Goal: Task Accomplishment & Management: Manage account settings

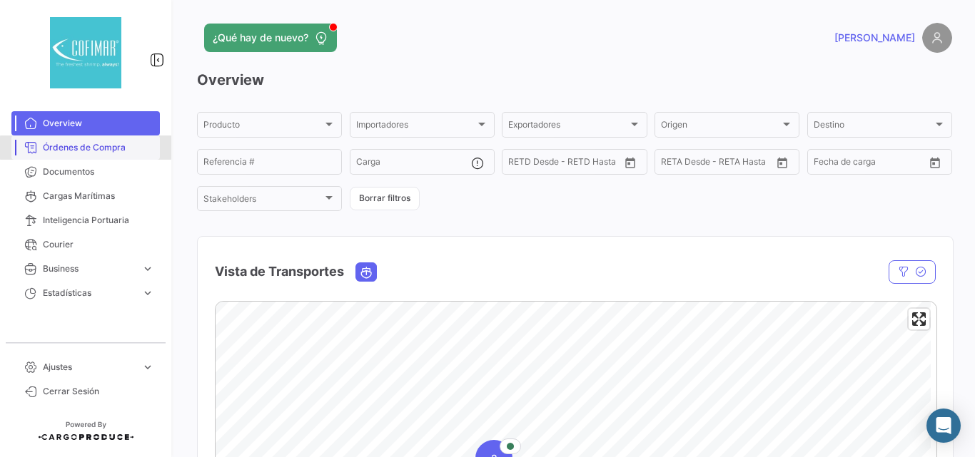
click at [86, 148] on span "Órdenes de Compra" at bounding box center [98, 147] width 111 height 13
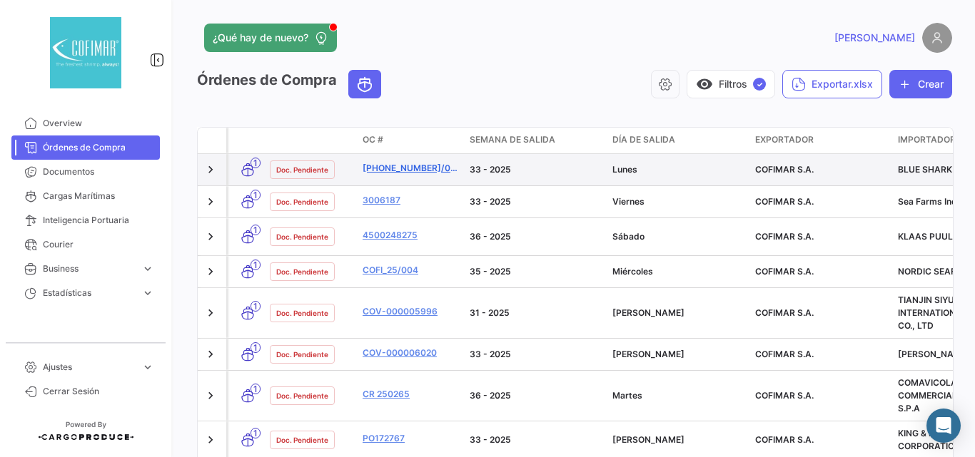
click at [432, 165] on link "[PHONE_NUMBER]/098" at bounding box center [410, 168] width 96 height 13
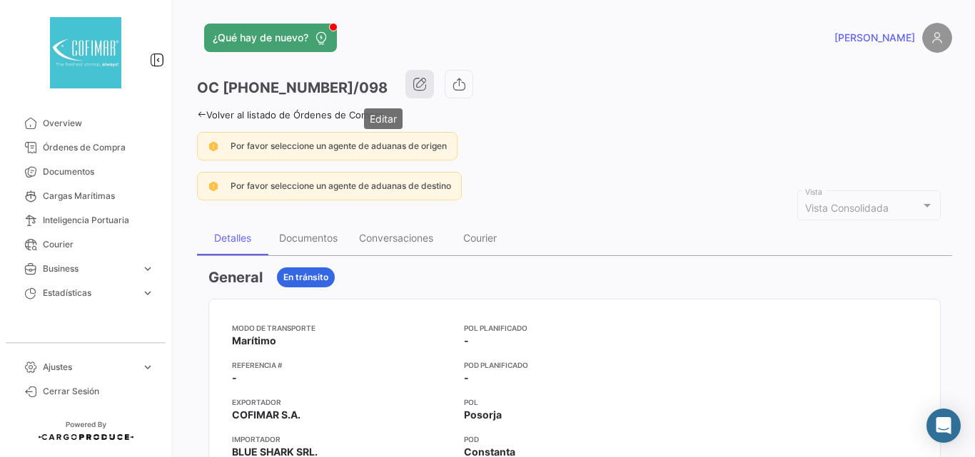
click at [412, 85] on icon "button" at bounding box center [419, 84] width 14 height 14
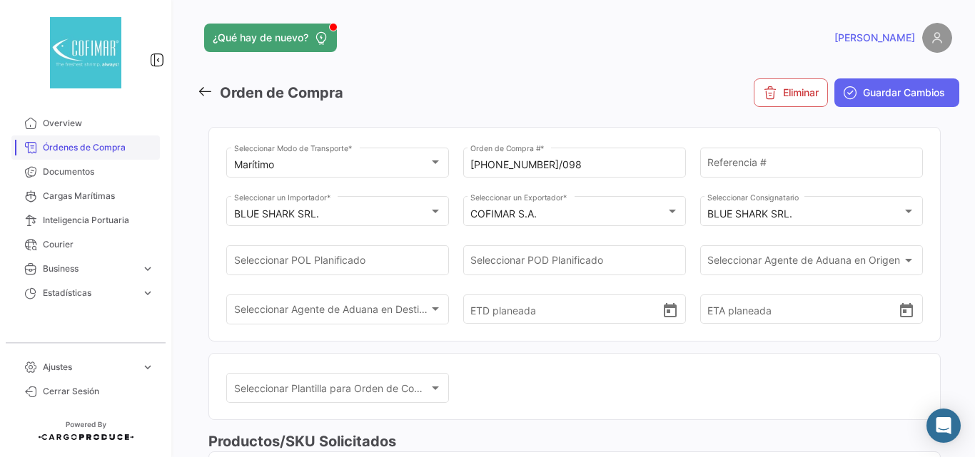
click at [80, 147] on span "Órdenes de Compra" at bounding box center [98, 147] width 111 height 13
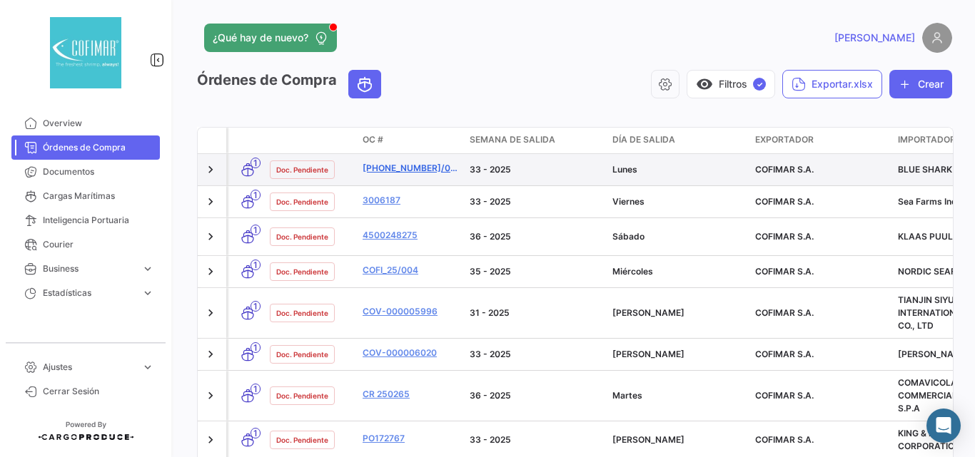
click at [404, 169] on link "[PHONE_NUMBER]/098" at bounding box center [410, 168] width 96 height 13
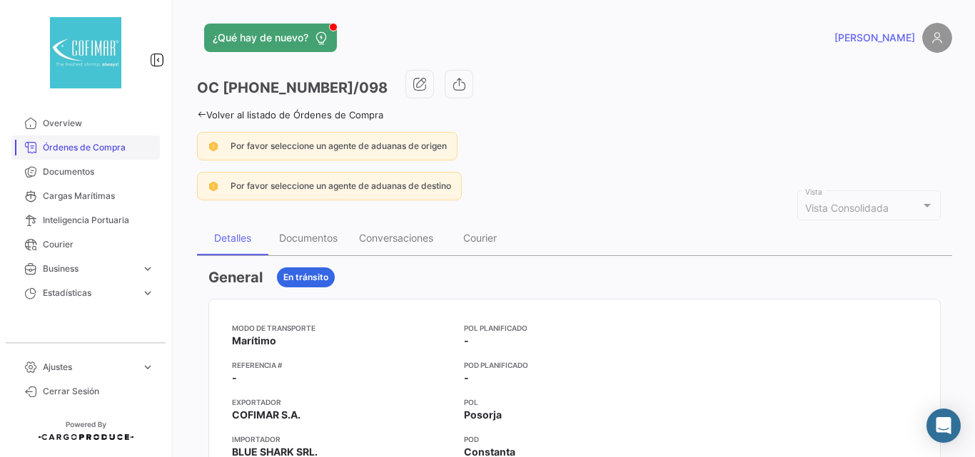
click at [61, 156] on link "Órdenes de Compra" at bounding box center [85, 148] width 148 height 24
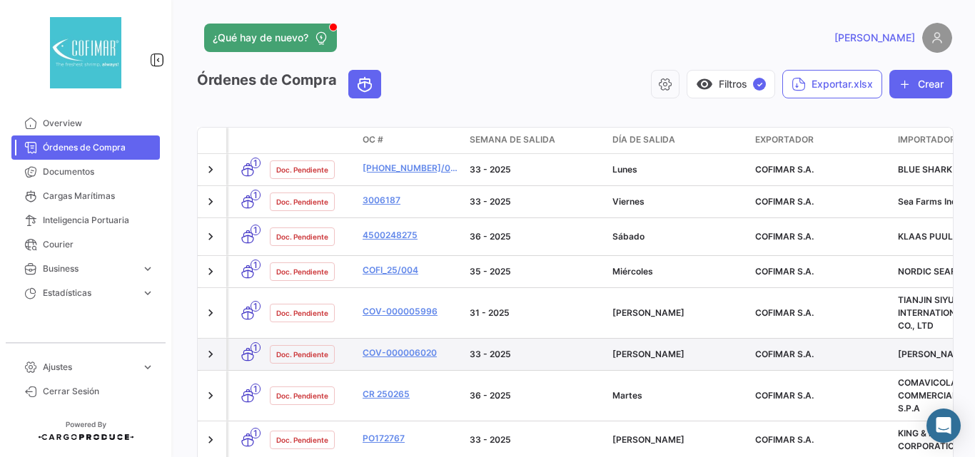
scroll to position [71, 0]
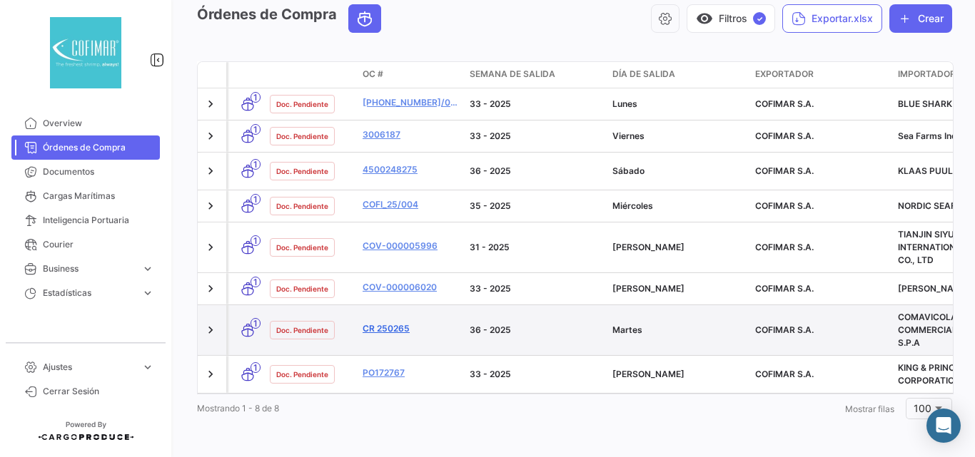
click at [376, 322] on link "CR 250265" at bounding box center [410, 328] width 96 height 13
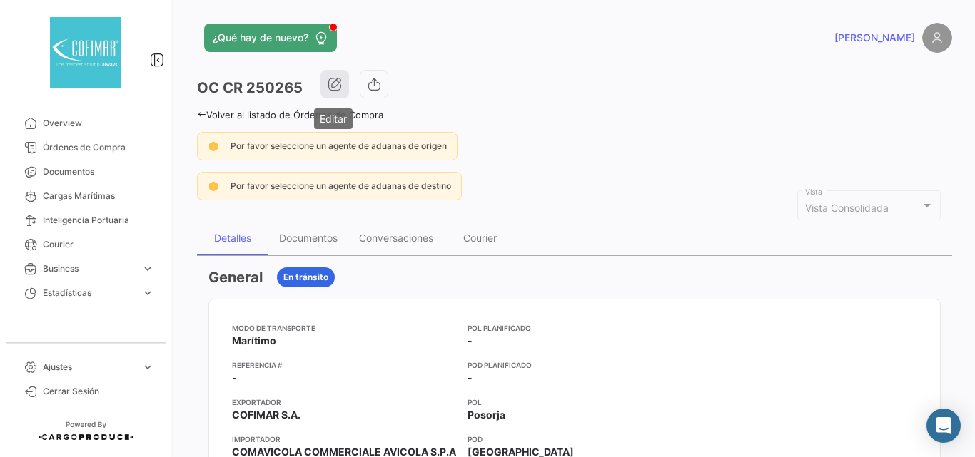
click at [337, 83] on icon "button" at bounding box center [334, 84] width 14 height 14
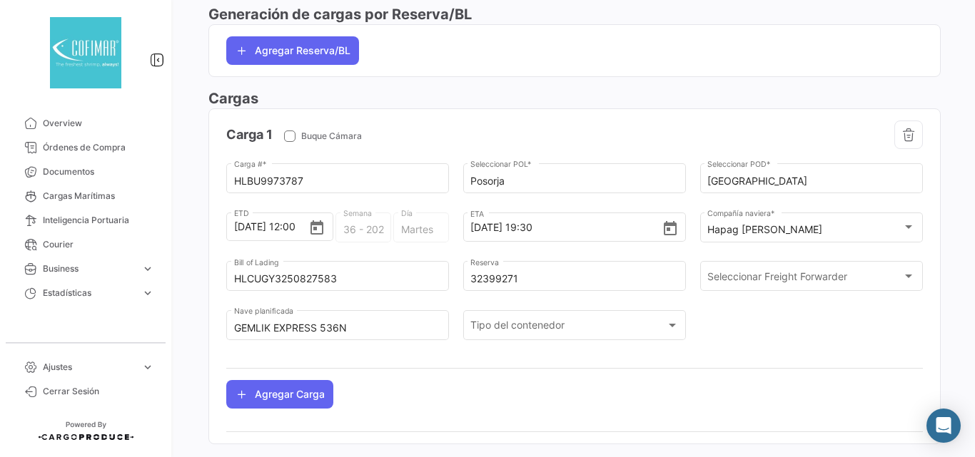
scroll to position [556, 0]
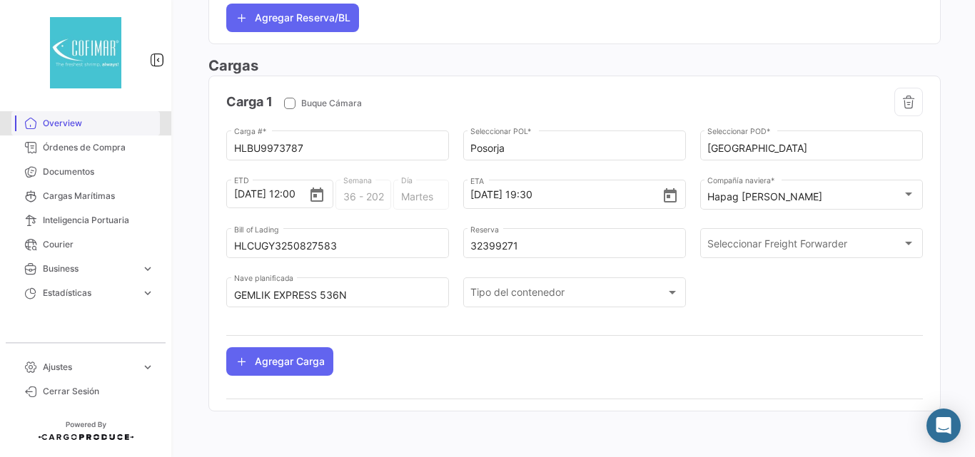
click at [69, 123] on span "Overview" at bounding box center [98, 123] width 111 height 13
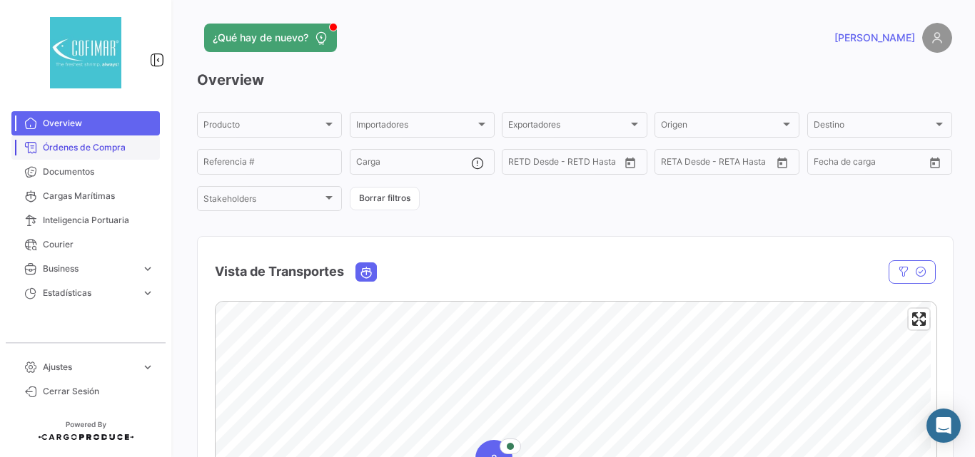
click at [62, 152] on span "Órdenes de Compra" at bounding box center [98, 147] width 111 height 13
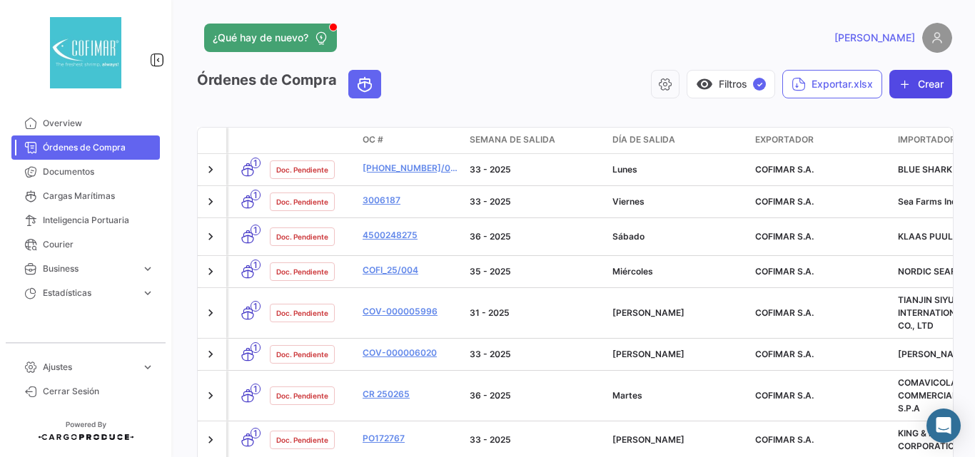
click at [910, 82] on button "Crear" at bounding box center [920, 84] width 63 height 29
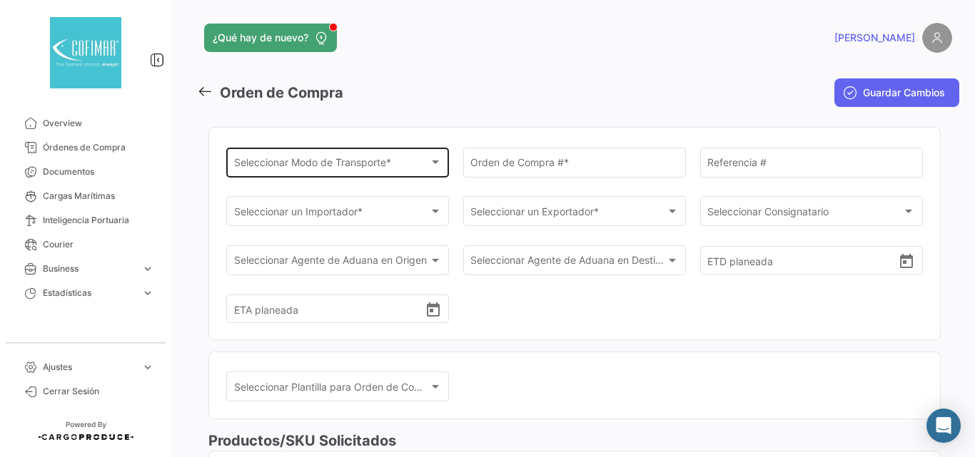
click at [342, 164] on span "Seleccionar Modo de Transporte *" at bounding box center [331, 165] width 195 height 12
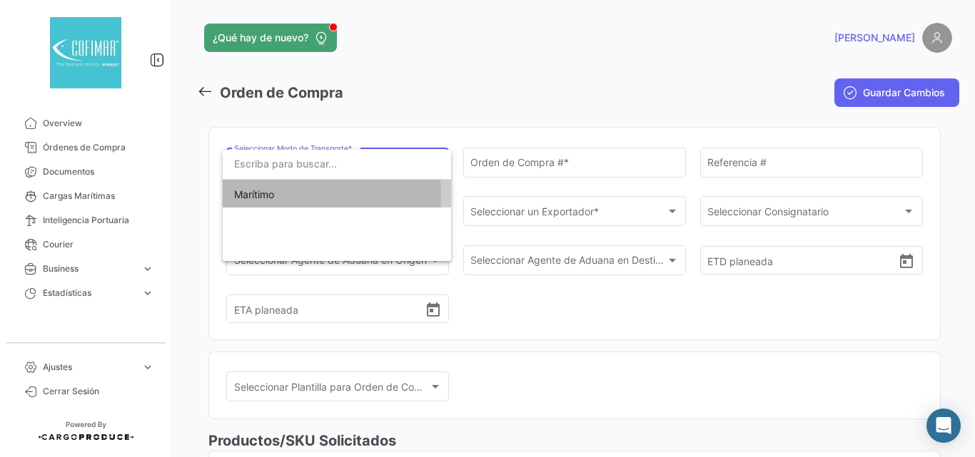
click at [296, 195] on span "Marítimo" at bounding box center [336, 195] width 205 height 30
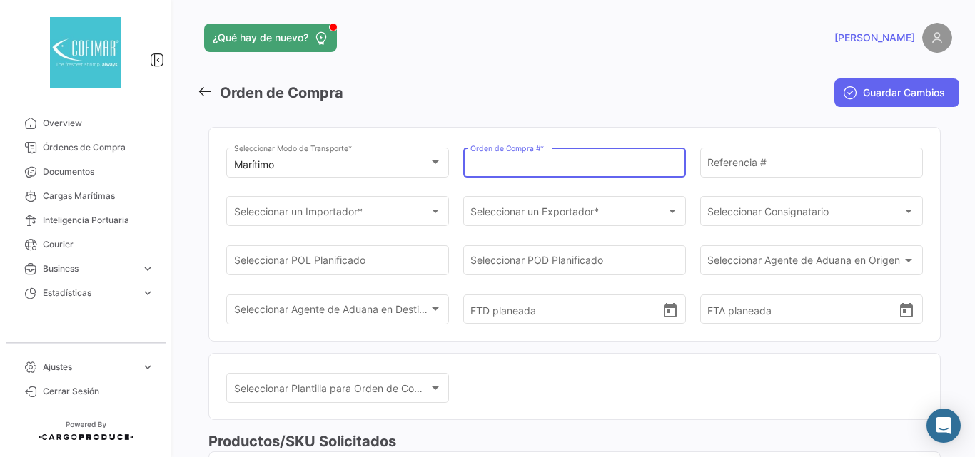
click at [493, 163] on input "Orden de Compra # *" at bounding box center [574, 165] width 208 height 12
paste input "EFP/39630/2025"
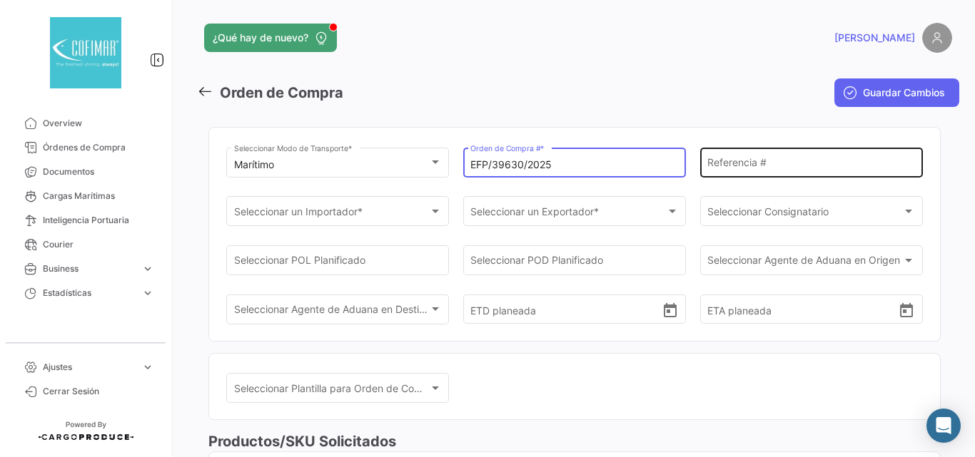
type input "EFP/39630/2025"
click at [755, 170] on input "Referencia #" at bounding box center [811, 165] width 208 height 12
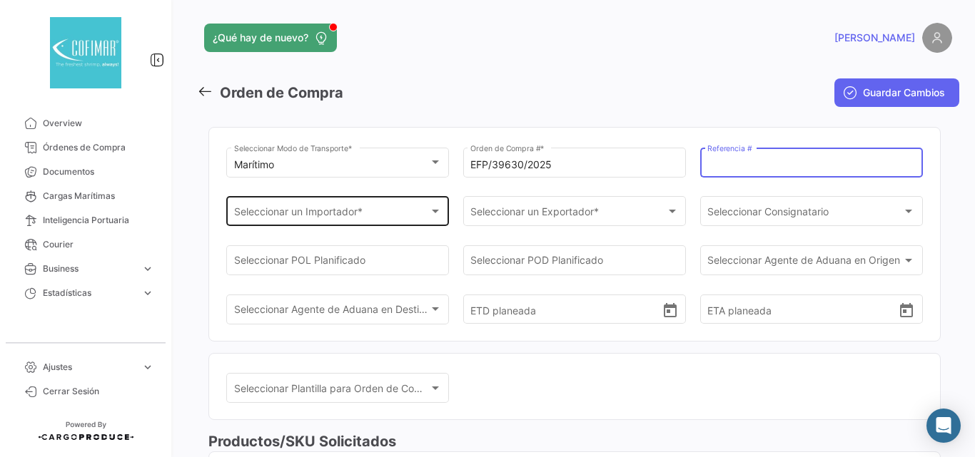
click at [422, 211] on div "Seleccionar un Importador *" at bounding box center [331, 214] width 195 height 12
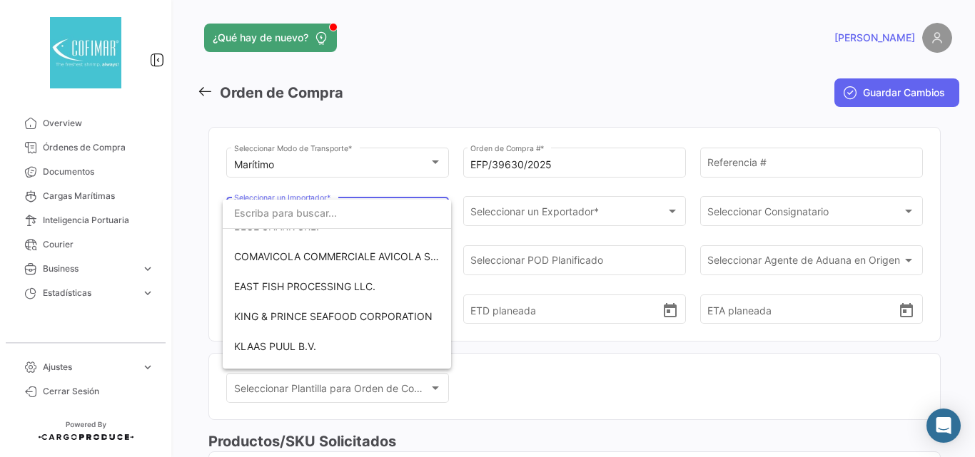
scroll to position [95, 0]
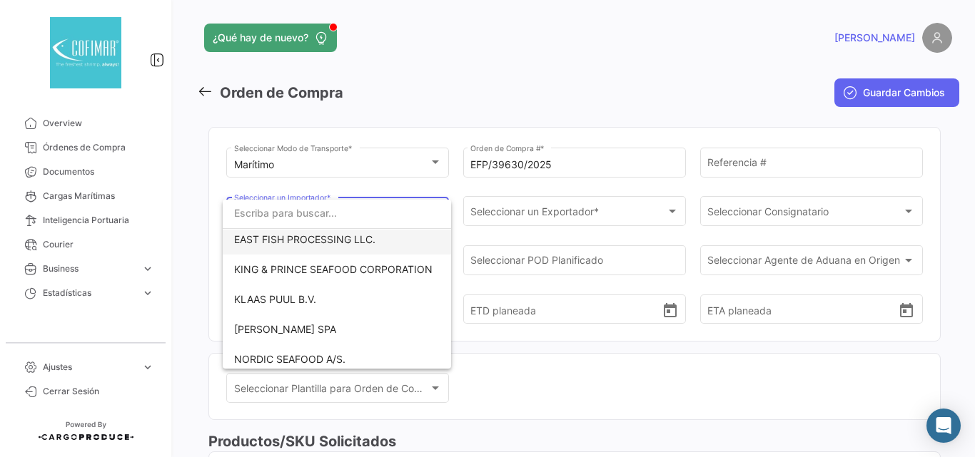
click at [339, 240] on span "EAST FISH PROCESSING LLC." at bounding box center [304, 239] width 141 height 12
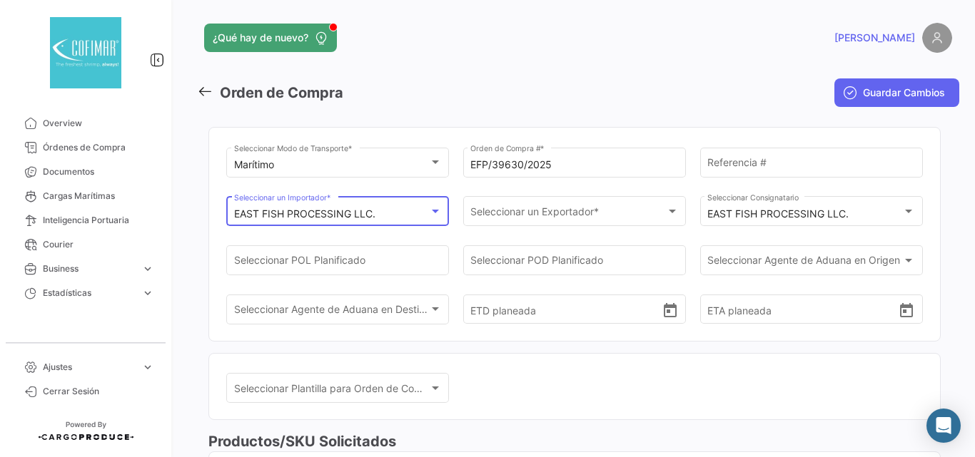
scroll to position [83, 0]
click at [655, 207] on div "Seleccionar un Exportador * Seleccionar un Exportador *" at bounding box center [574, 210] width 208 height 33
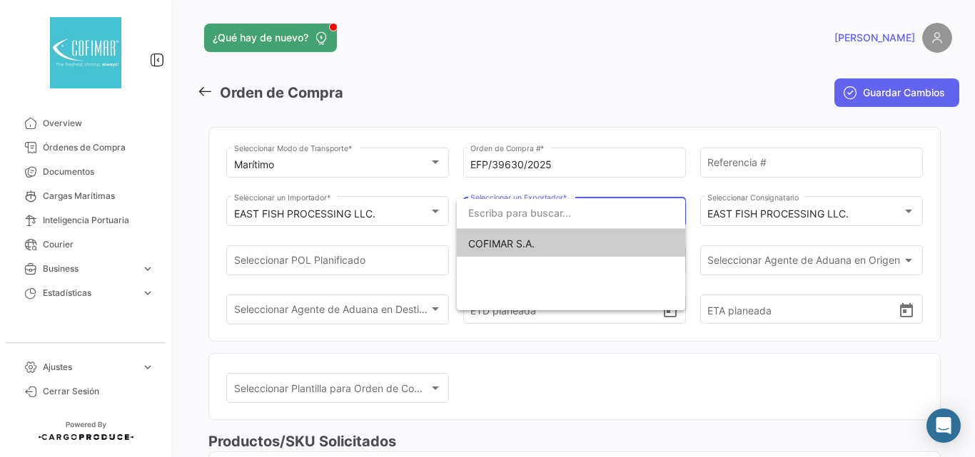
click at [609, 245] on span "COFIMAR S.A." at bounding box center [570, 244] width 205 height 30
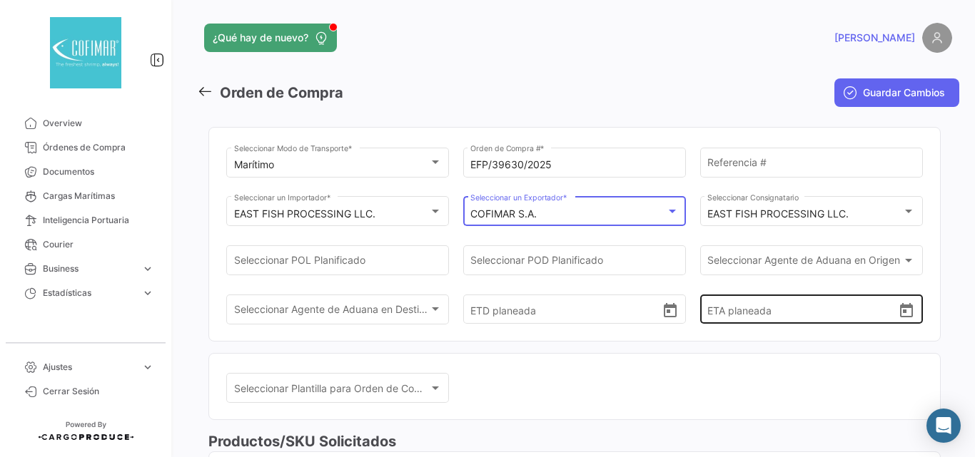
scroll to position [95, 0]
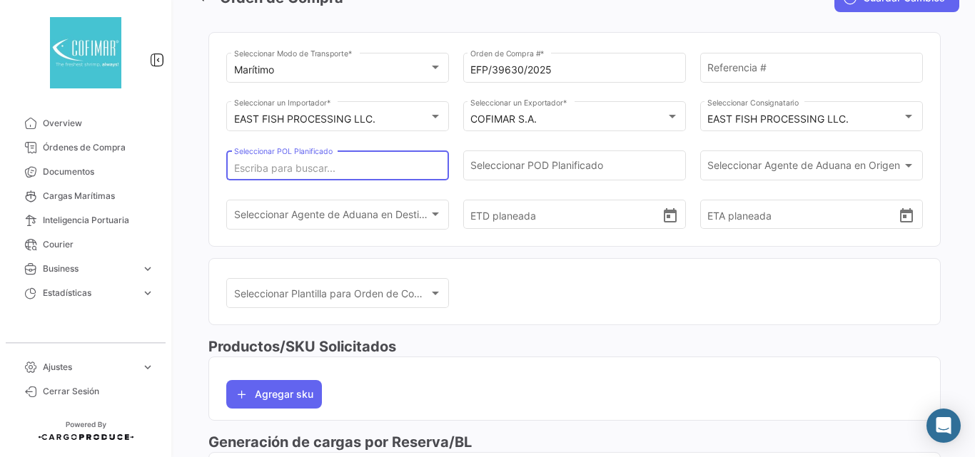
click at [416, 168] on input "Seleccionar POL Planificado" at bounding box center [338, 169] width 208 height 12
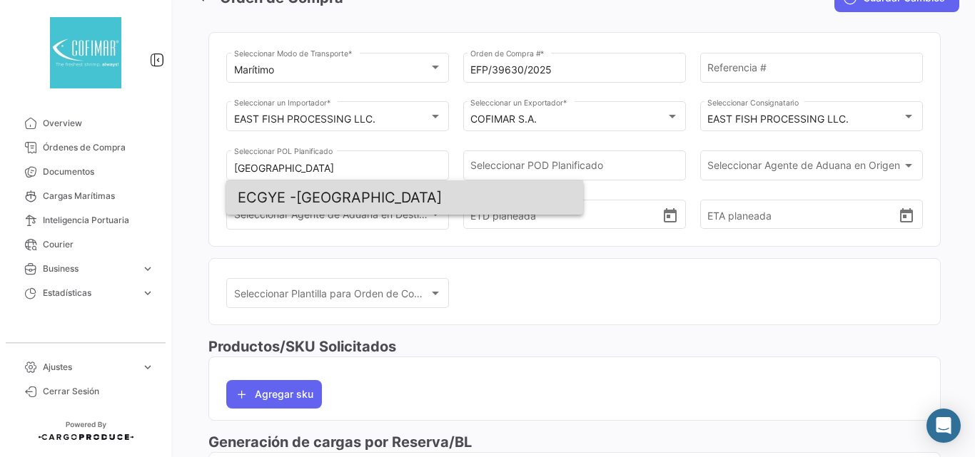
click at [350, 195] on span "ECGYE - [GEOGRAPHIC_DATA]" at bounding box center [405, 198] width 334 height 34
type input "[GEOGRAPHIC_DATA]"
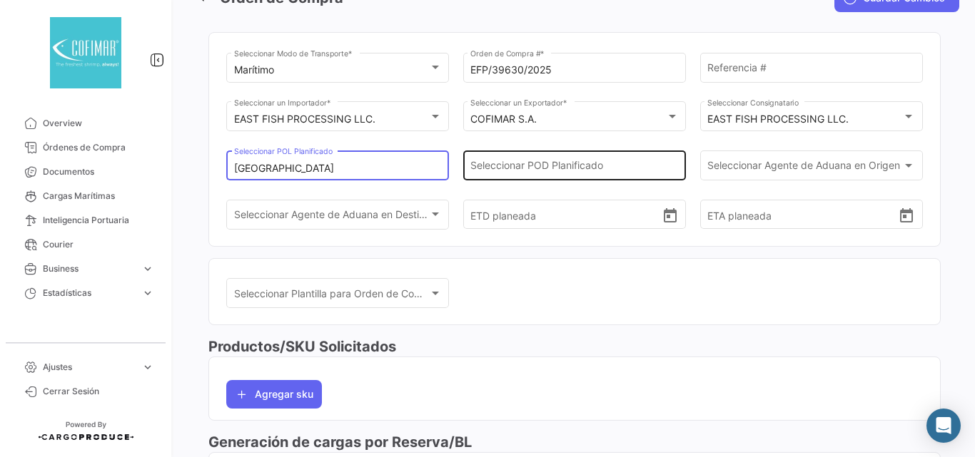
click at [617, 163] on input "Seleccionar POD Planificado" at bounding box center [574, 169] width 208 height 12
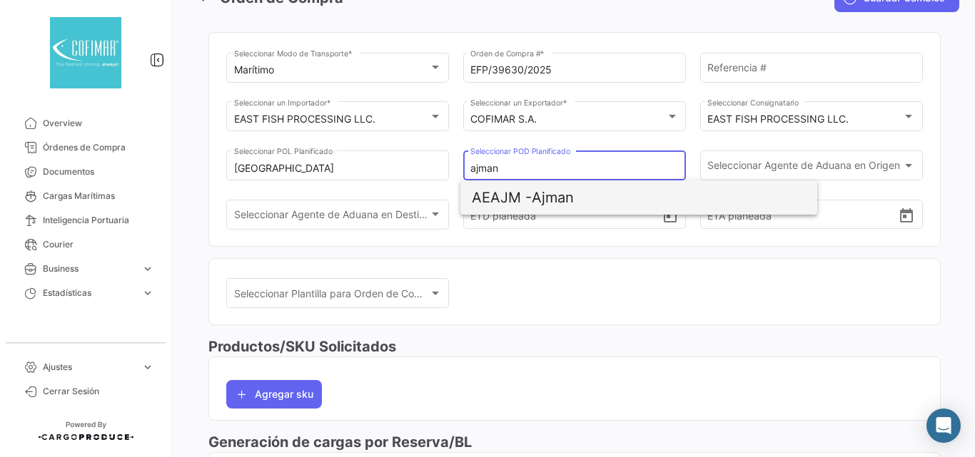
click at [559, 195] on span "AEAJM - Ajman" at bounding box center [639, 198] width 334 height 34
type input "Ajman"
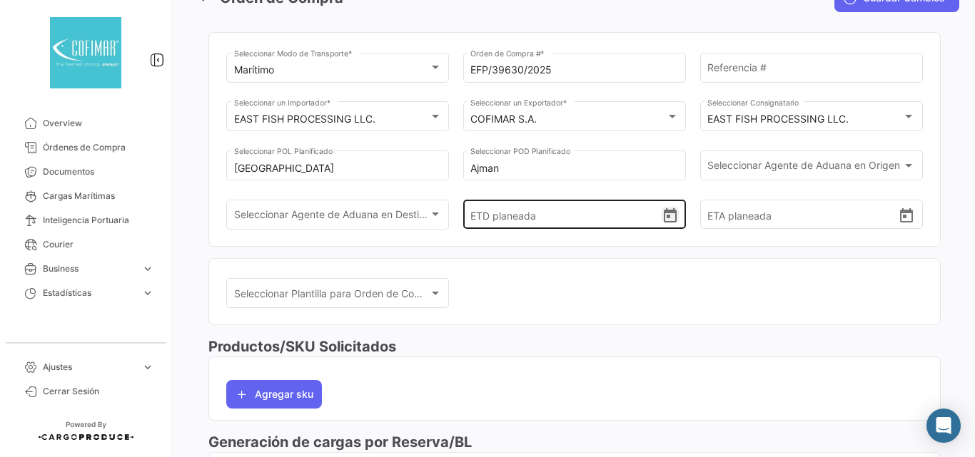
click at [664, 215] on icon "Open calendar" at bounding box center [670, 215] width 13 height 14
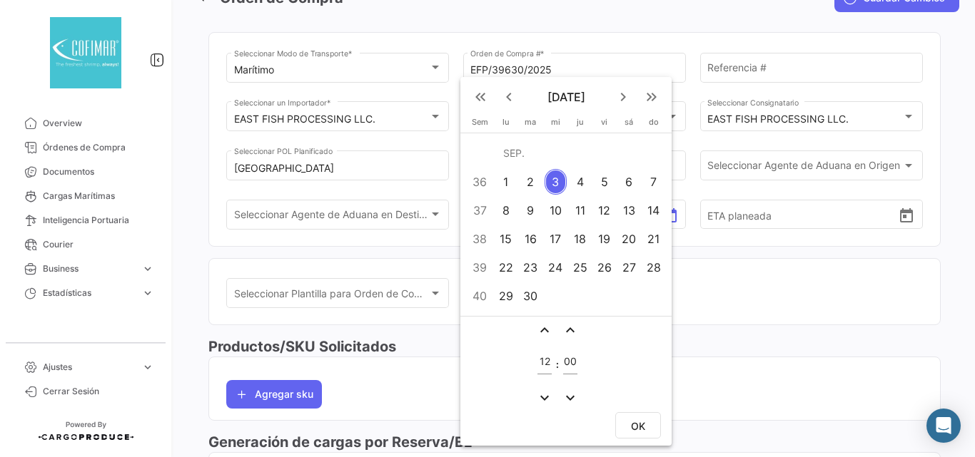
click at [513, 93] on mat-icon "keyboard_arrow_left" at bounding box center [508, 96] width 17 height 17
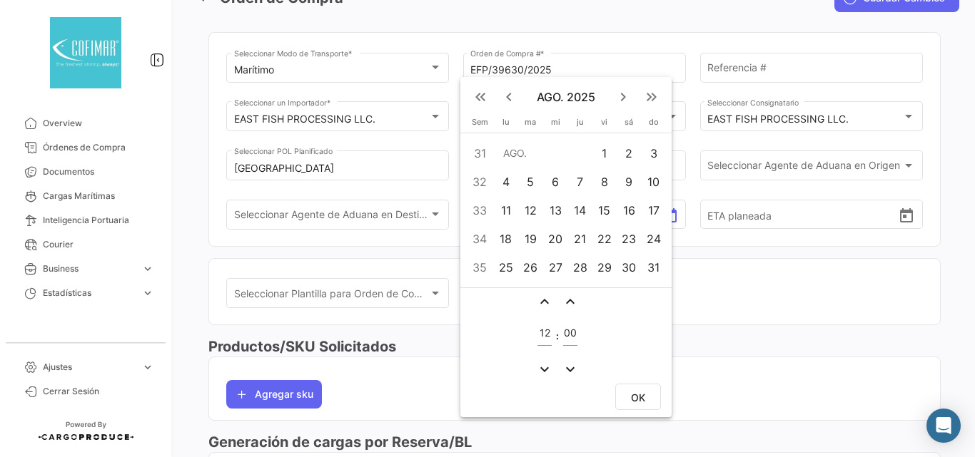
click at [581, 212] on div "14" at bounding box center [580, 211] width 22 height 26
click at [645, 406] on button "OK" at bounding box center [638, 397] width 46 height 26
type input "[DATE] 12:00"
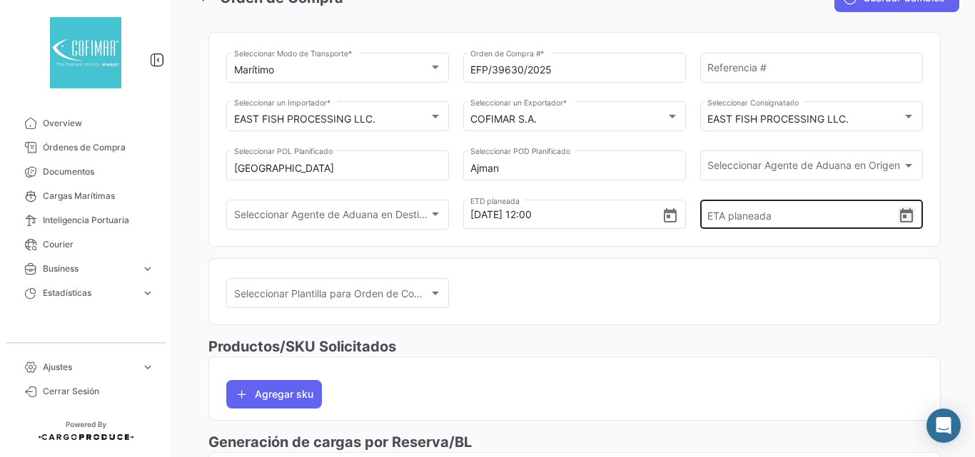
click at [901, 218] on icon "Open calendar" at bounding box center [906, 216] width 17 height 17
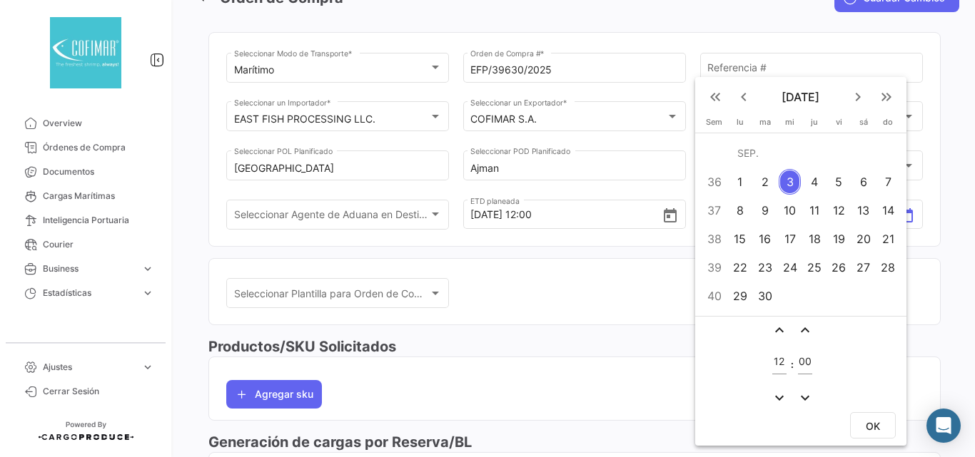
click at [885, 261] on div "28" at bounding box center [888, 268] width 23 height 26
click at [870, 431] on span "OK" at bounding box center [872, 426] width 14 height 12
type input "[DATE] 12:00"
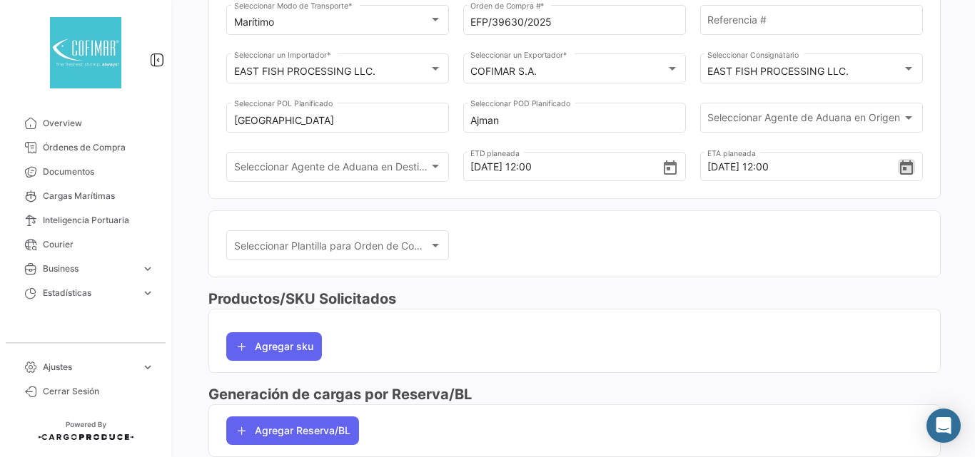
scroll to position [238, 0]
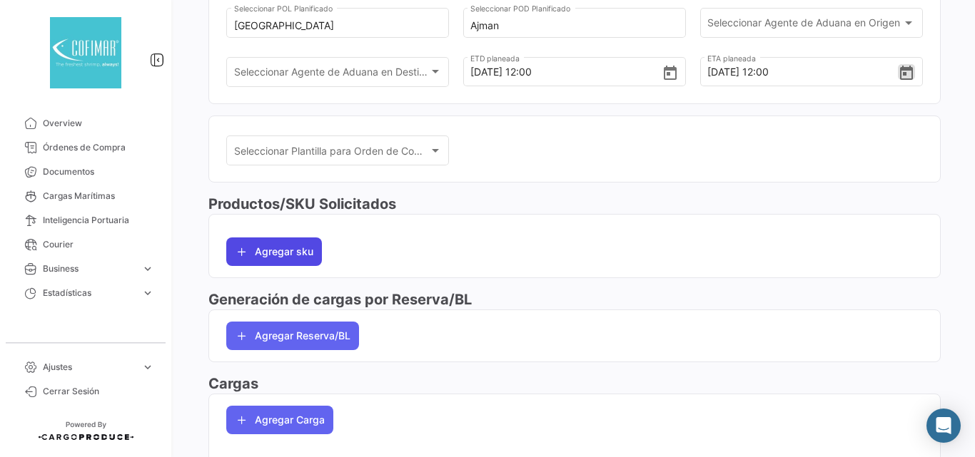
click at [273, 250] on button "Agregar sku" at bounding box center [274, 252] width 96 height 29
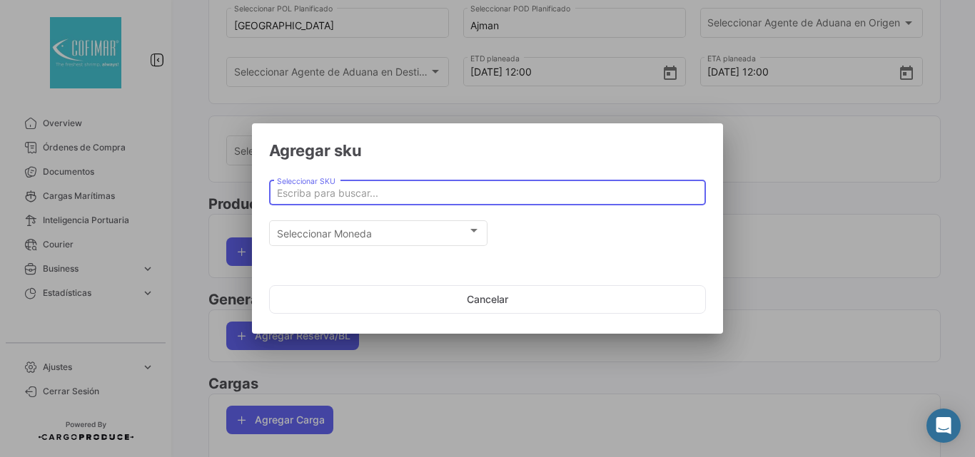
click at [360, 191] on input "Seleccionar SKU" at bounding box center [488, 194] width 422 height 12
type input "f"
click at [482, 305] on button "Cancelar" at bounding box center [487, 299] width 437 height 29
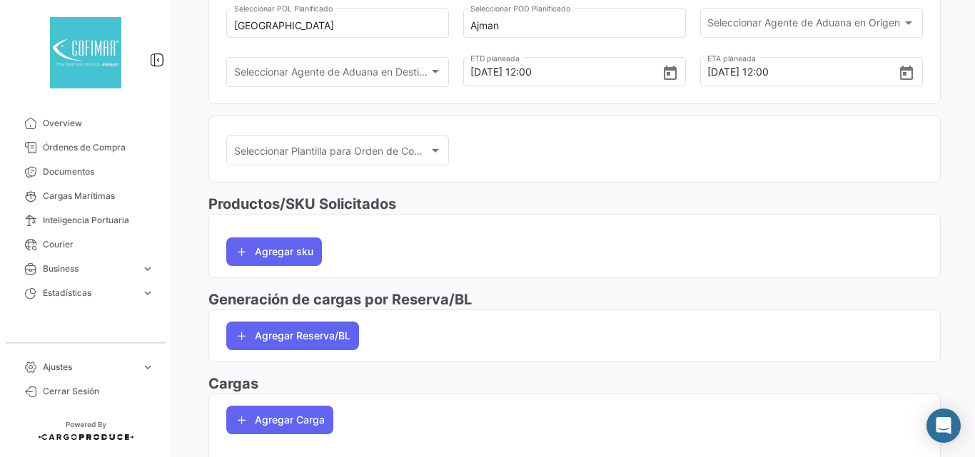
scroll to position [296, 0]
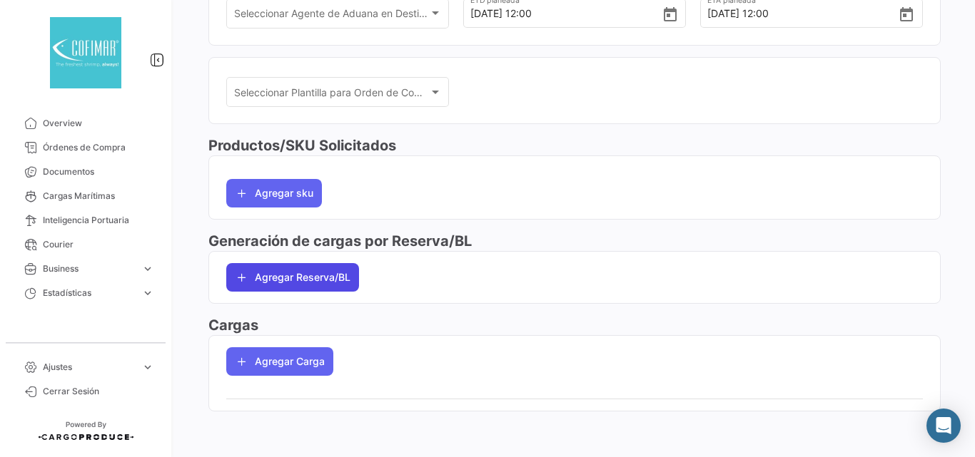
click at [286, 279] on button "Agregar Reserva/BL" at bounding box center [292, 277] width 133 height 29
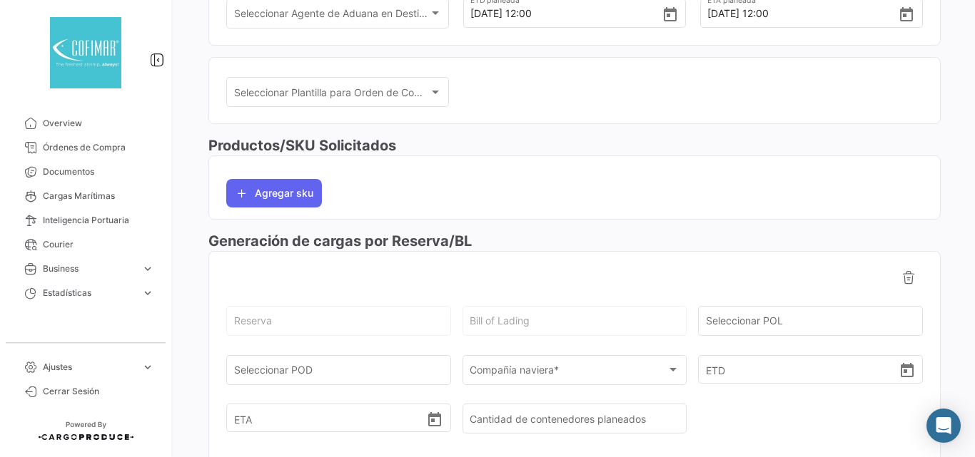
scroll to position [487, 0]
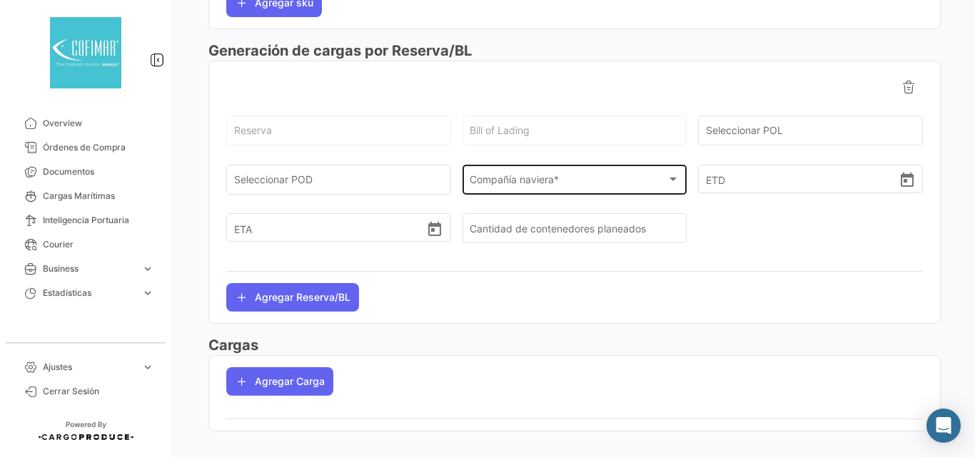
click at [552, 185] on span "Compañía naviera *" at bounding box center [567, 182] width 197 height 12
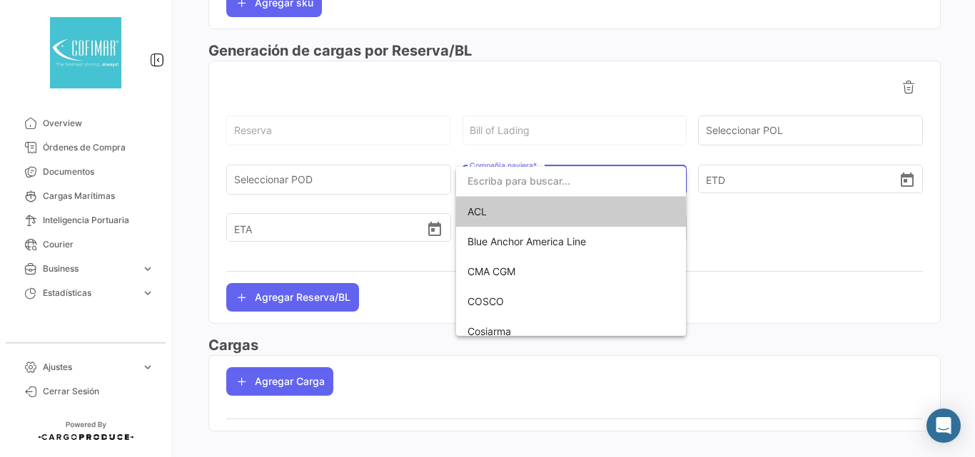
click at [557, 176] on input "dropdown search" at bounding box center [571, 181] width 230 height 30
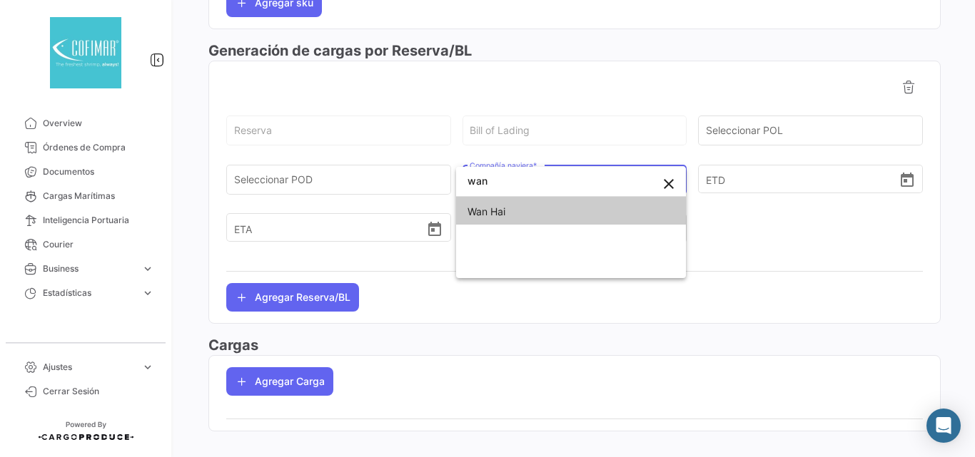
type input "wan"
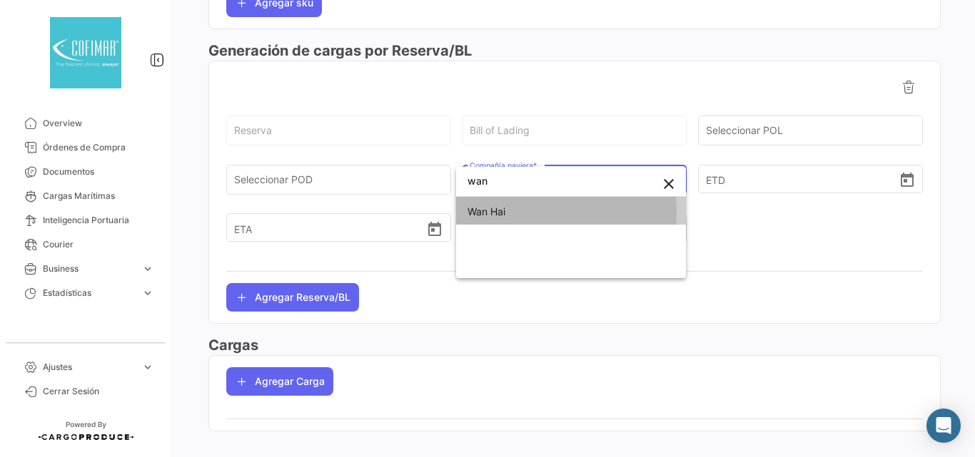
click at [528, 213] on span "Wan Hai" at bounding box center [570, 212] width 207 height 30
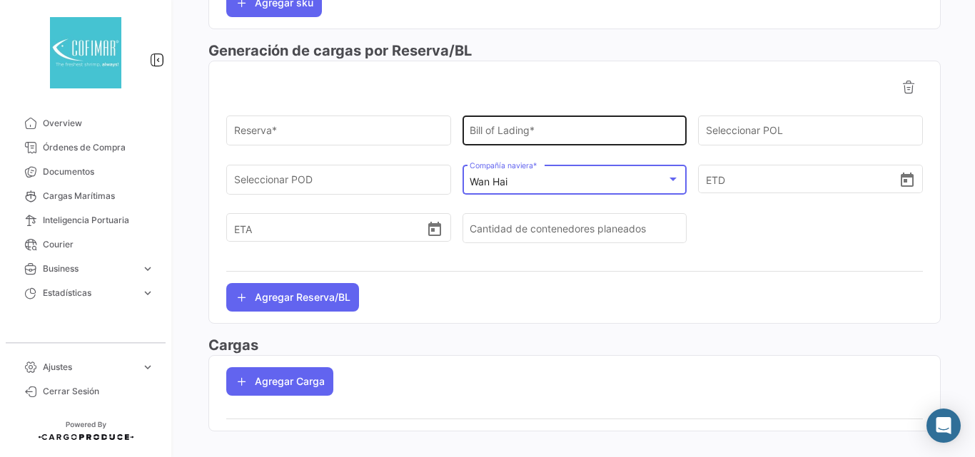
click at [506, 141] on div "Bill of Lading *" at bounding box center [574, 129] width 210 height 33
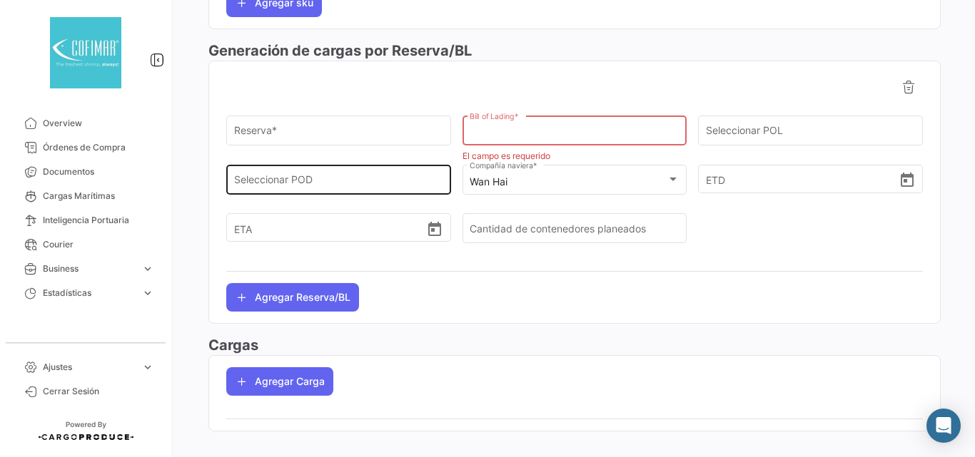
paste input "178FA05956"
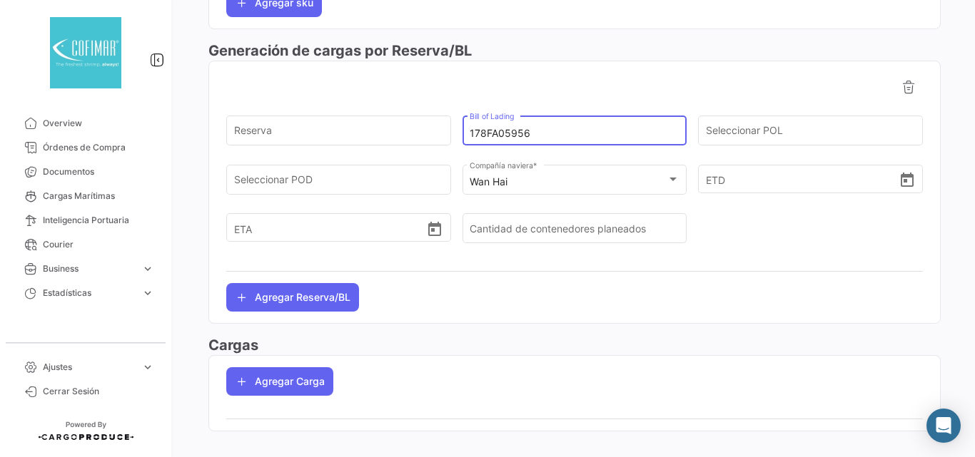
type input "178FA05956"
click at [733, 230] on div at bounding box center [810, 235] width 225 height 49
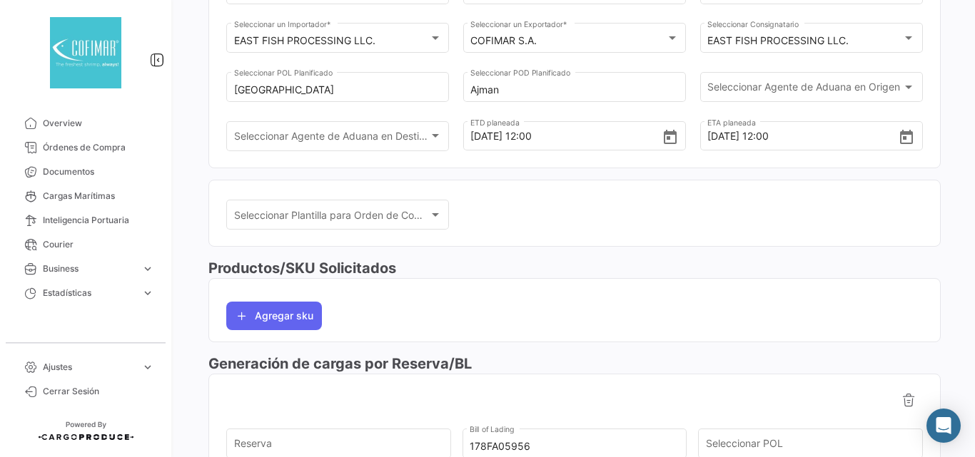
scroll to position [0, 0]
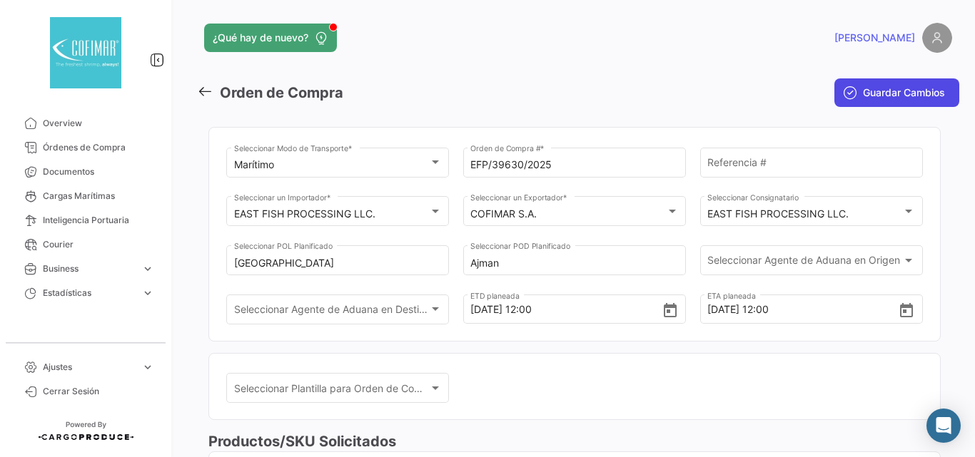
click at [893, 93] on span "Guardar Cambios" at bounding box center [904, 93] width 82 height 14
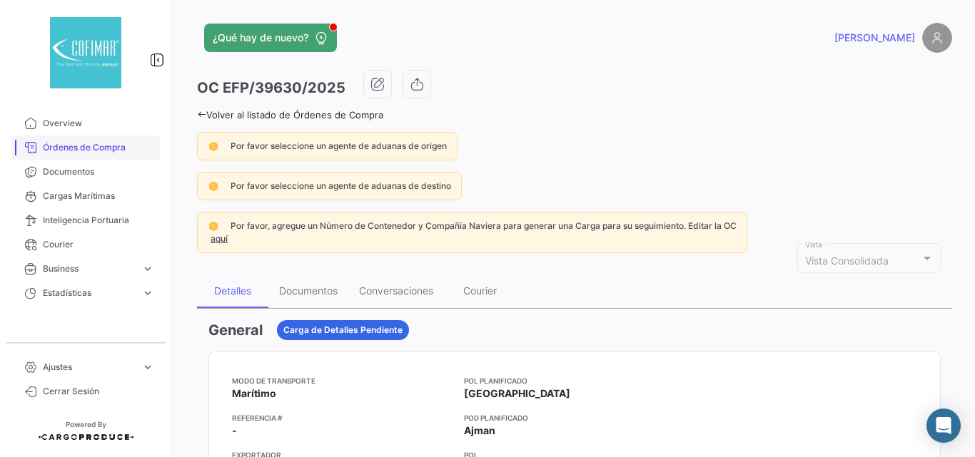
click at [68, 143] on span "Órdenes de Compra" at bounding box center [98, 147] width 111 height 13
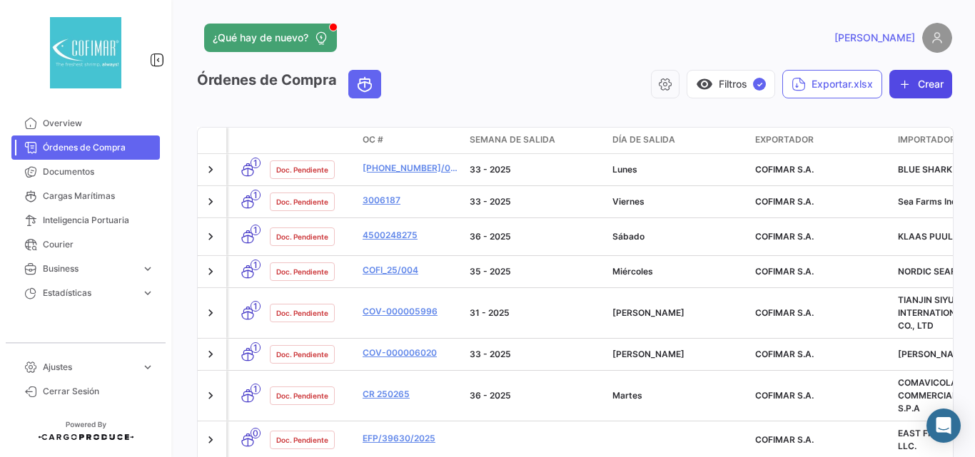
click at [920, 78] on button "Crear" at bounding box center [920, 84] width 63 height 29
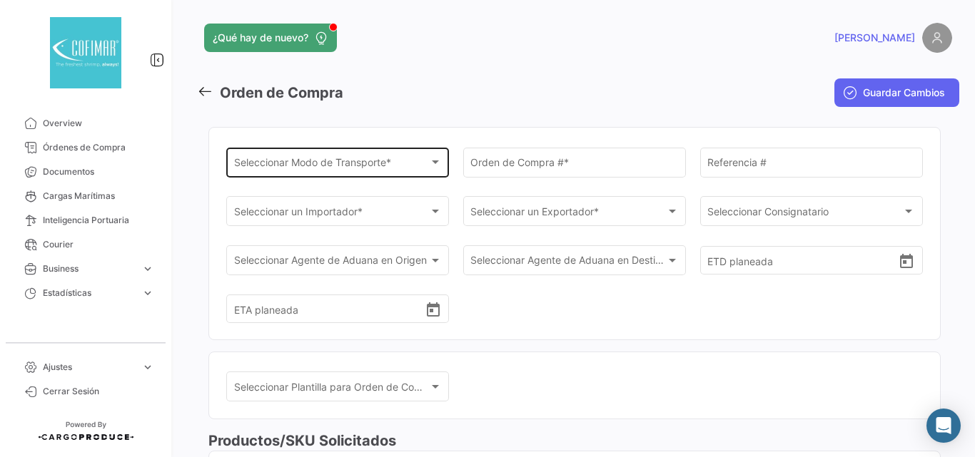
click at [421, 166] on div "Seleccionar Modo de Transporte *" at bounding box center [331, 165] width 195 height 12
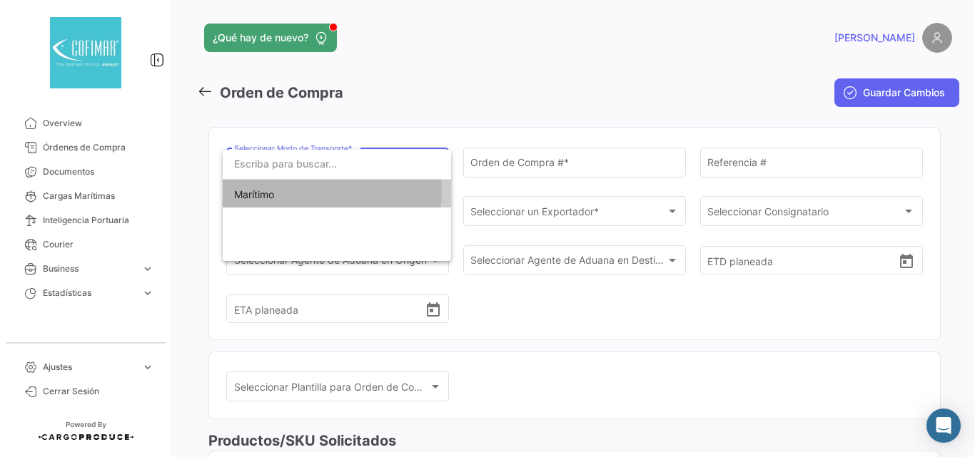
click at [319, 191] on span "Marítimo" at bounding box center [336, 195] width 205 height 30
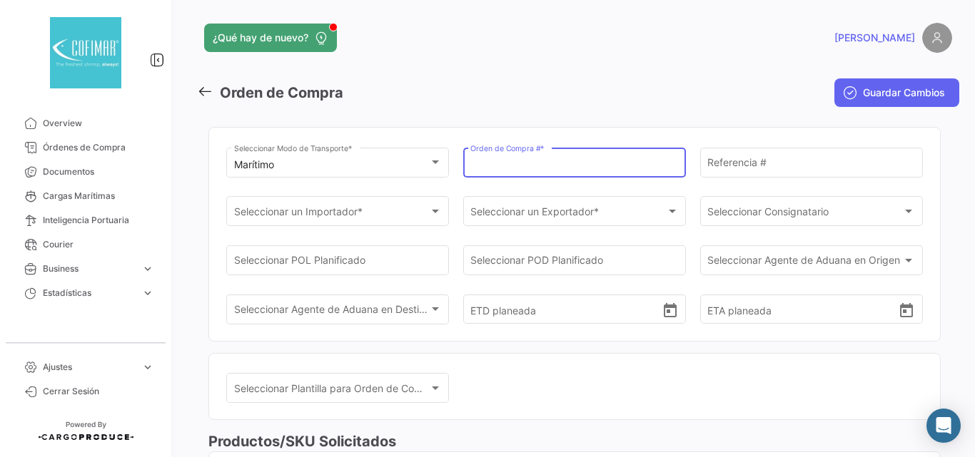
click at [519, 165] on input "Orden de Compra # *" at bounding box center [574, 165] width 208 height 12
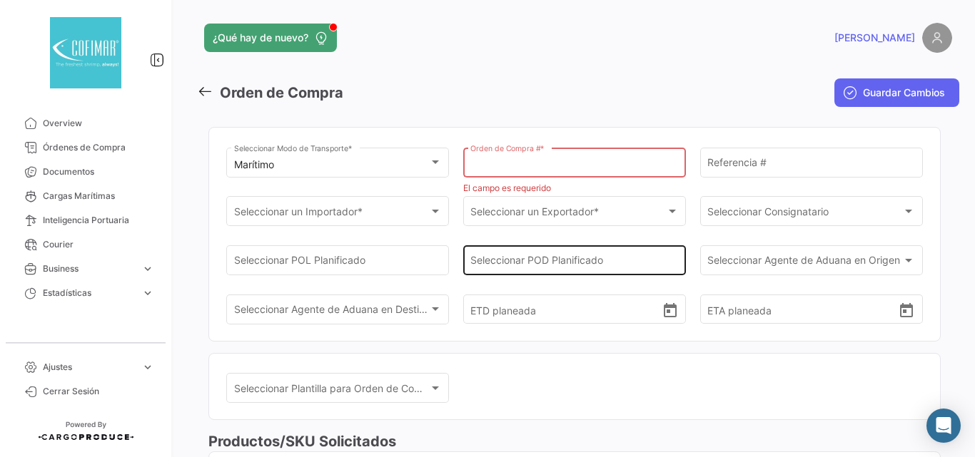
paste input "4200012519-01"
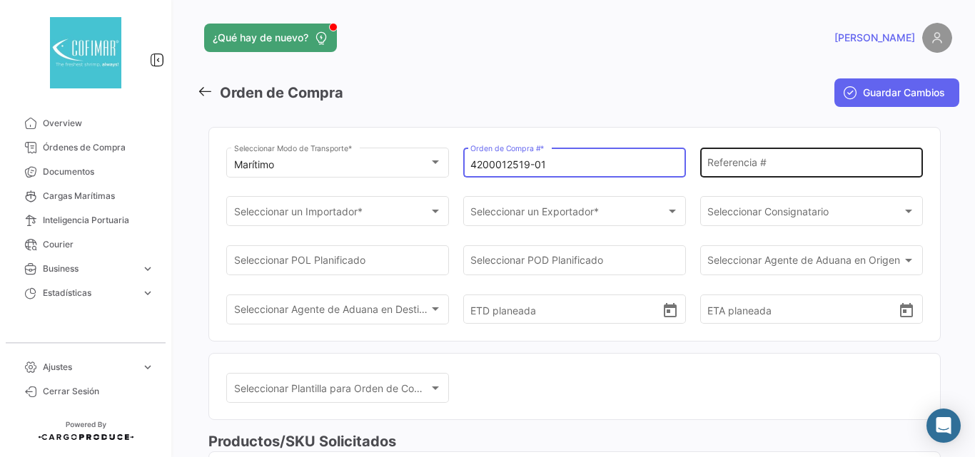
type input "4200012519-01"
click at [726, 165] on input "Referencia #" at bounding box center [811, 165] width 208 height 12
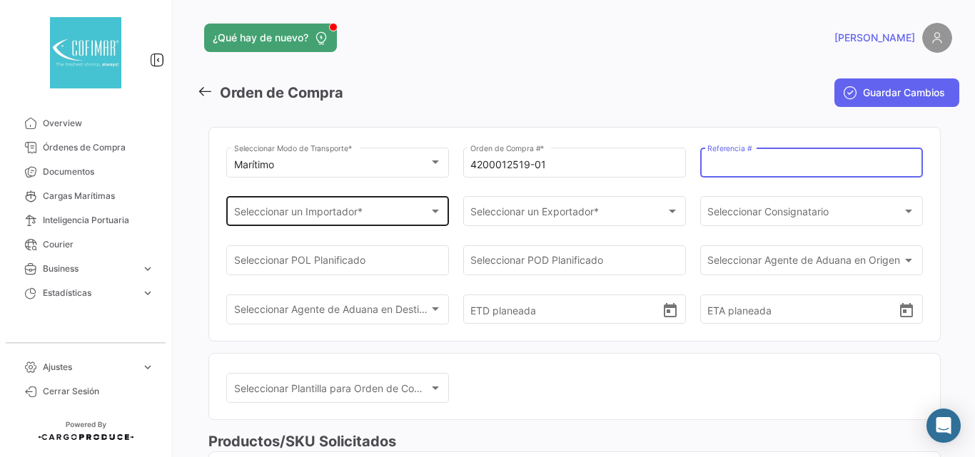
click at [382, 206] on div "Seleccionar un Importador * Seleccionar un Importador *" at bounding box center [338, 210] width 208 height 33
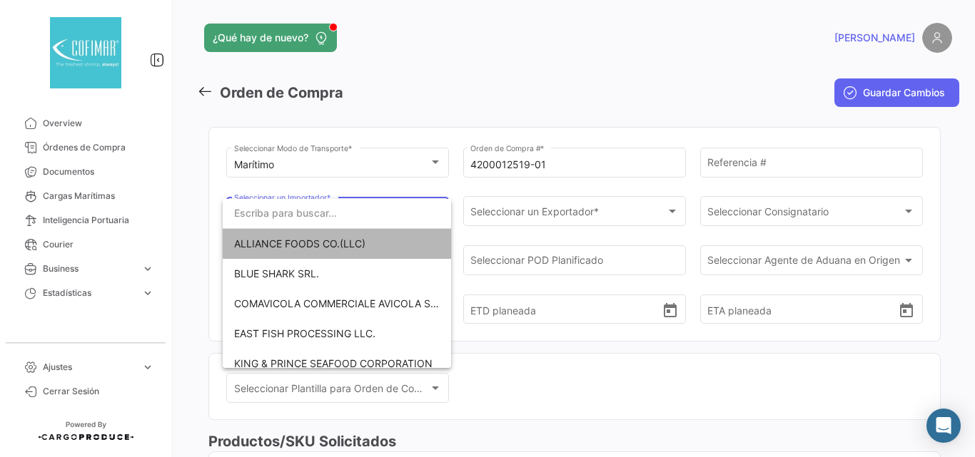
click at [342, 249] on span "ALLIANCE FOODS CO.(LLC)" at bounding box center [299, 244] width 131 height 12
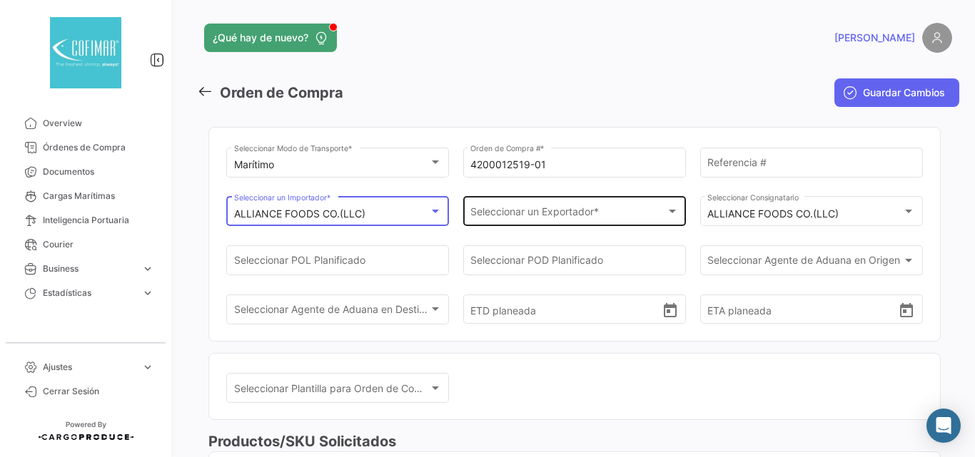
click at [631, 213] on div "Seleccionar un Exportador *" at bounding box center [567, 214] width 195 height 12
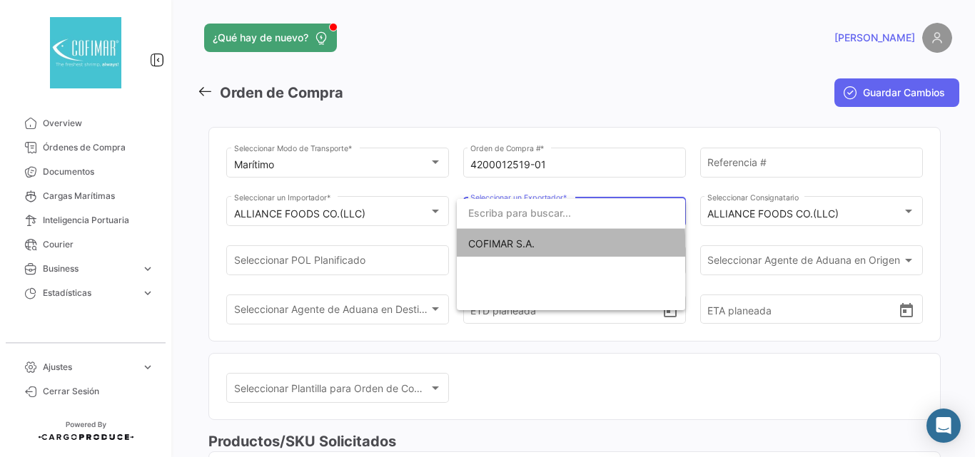
click at [570, 249] on span "COFIMAR S.A." at bounding box center [570, 244] width 205 height 30
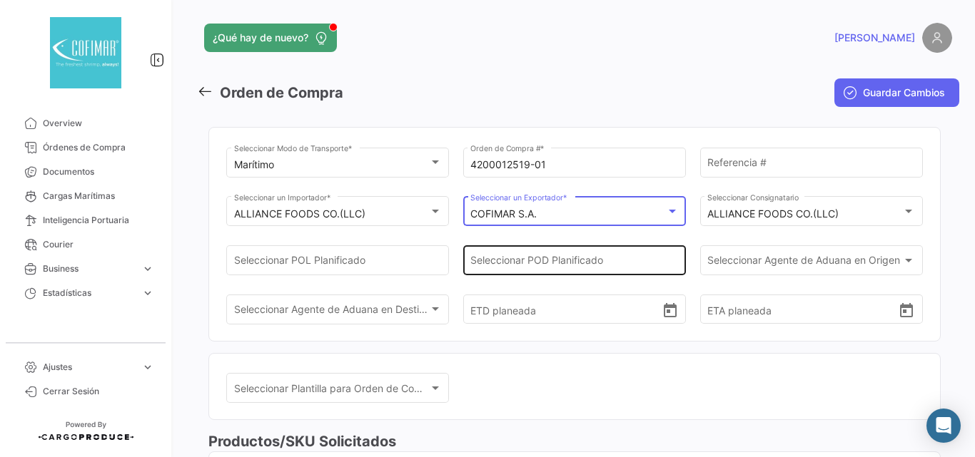
click at [546, 255] on div "Seleccionar POD Planificado" at bounding box center [574, 259] width 208 height 33
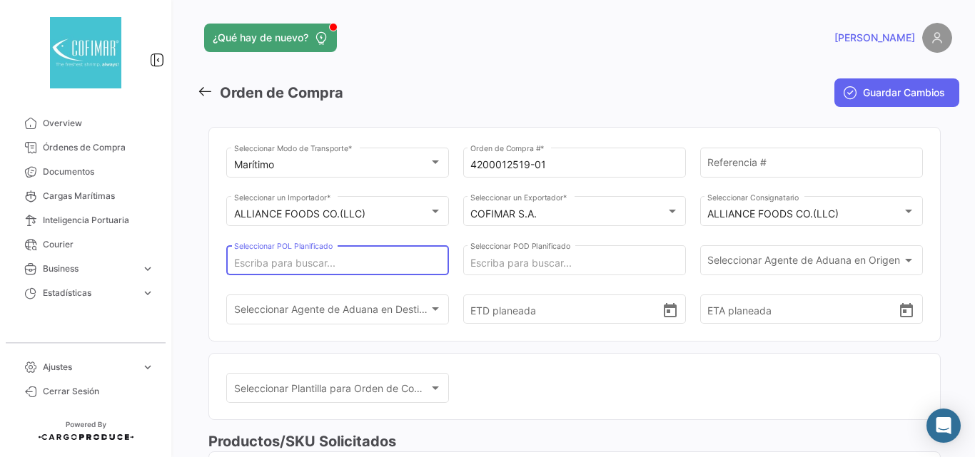
click at [355, 266] on input "Seleccionar POL Planificado" at bounding box center [338, 264] width 208 height 12
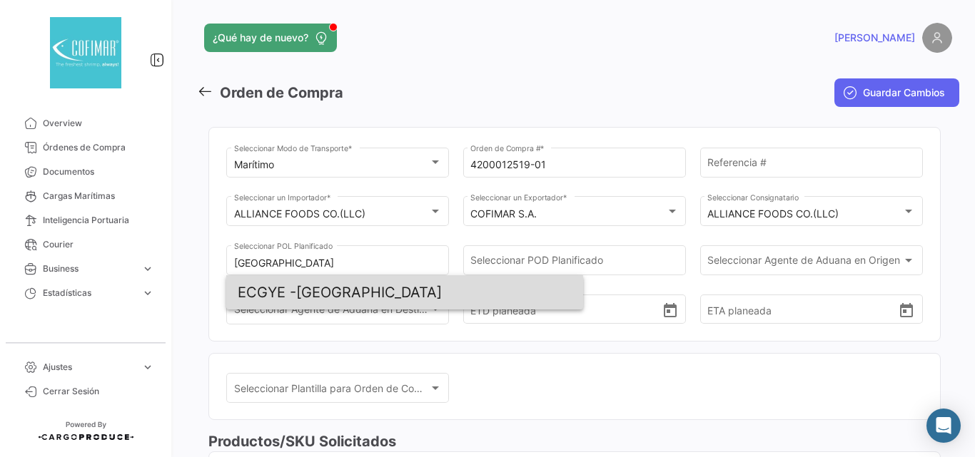
click at [356, 303] on span "ECGYE - [GEOGRAPHIC_DATA]" at bounding box center [405, 292] width 334 height 34
type input "[GEOGRAPHIC_DATA]"
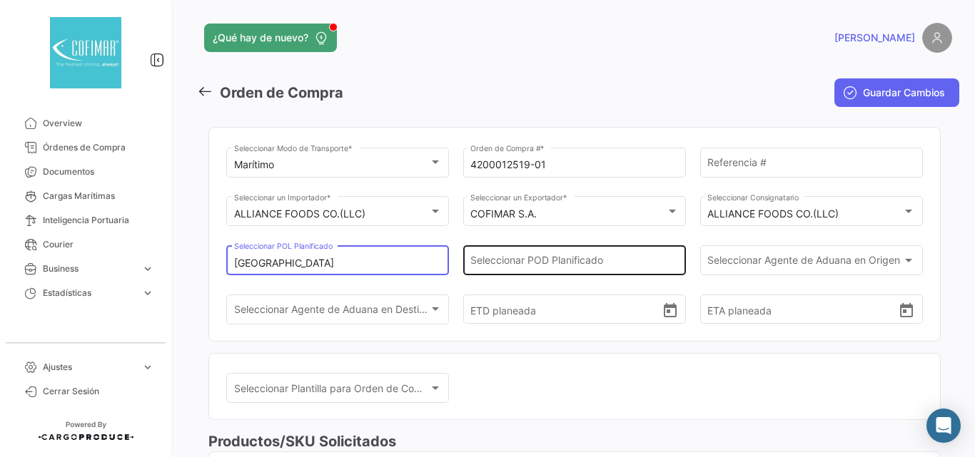
click at [554, 260] on input "Seleccionar POD Planificado" at bounding box center [574, 264] width 208 height 12
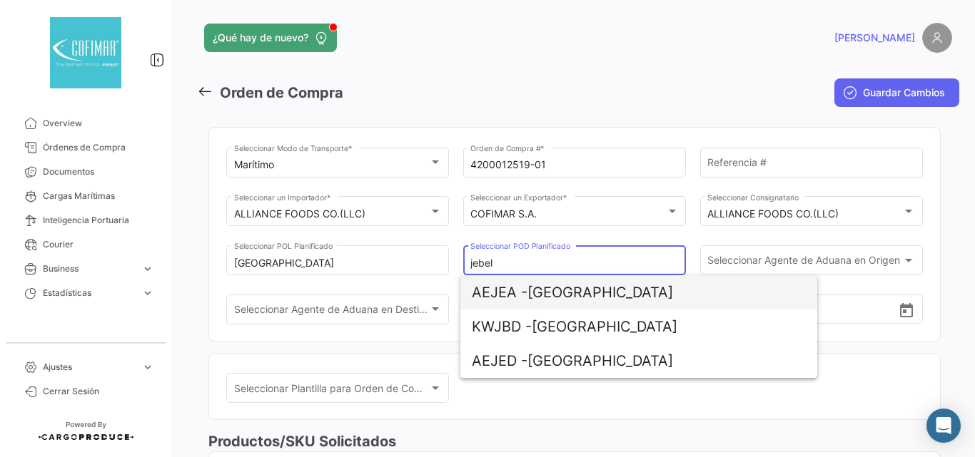
click at [621, 308] on span "AEJEA - [GEOGRAPHIC_DATA]" at bounding box center [639, 292] width 334 height 34
type input "[GEOGRAPHIC_DATA]"
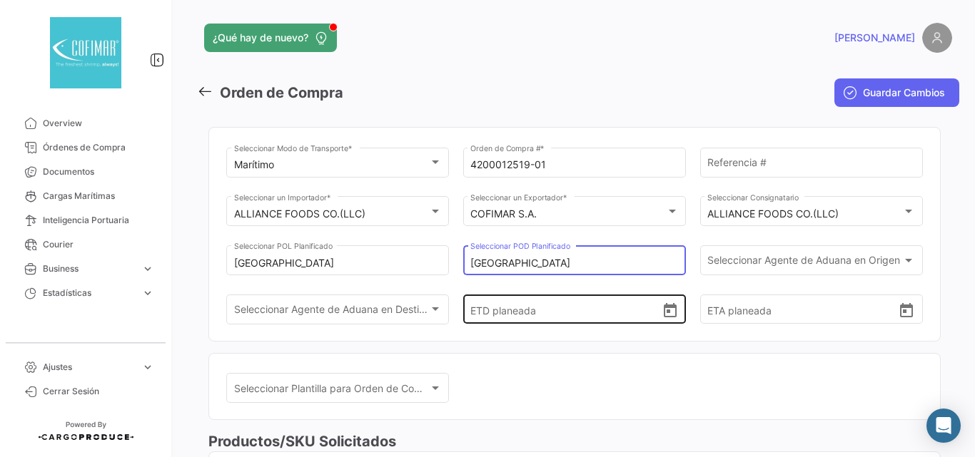
click at [608, 315] on input "ETD planeada" at bounding box center [565, 310] width 190 height 50
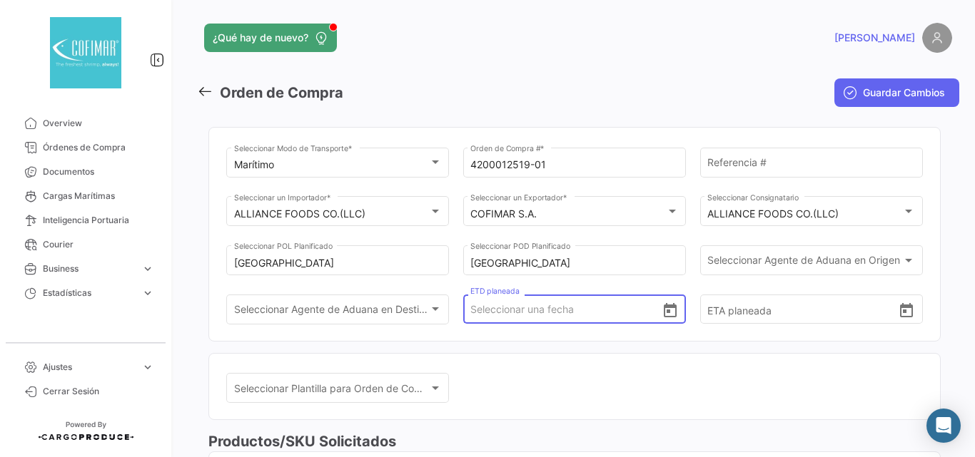
click at [664, 317] on icon "Open calendar" at bounding box center [670, 310] width 13 height 14
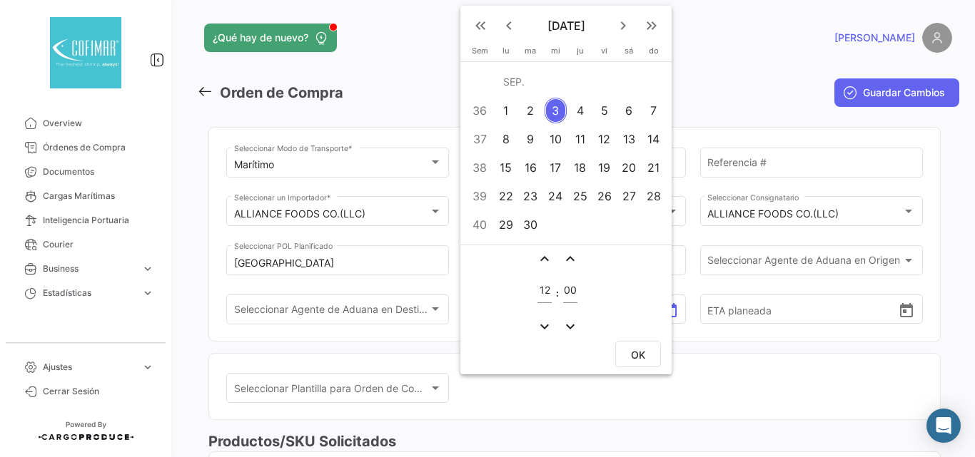
click at [600, 111] on div "5" at bounding box center [605, 111] width 22 height 26
click at [639, 356] on span "OK" at bounding box center [638, 355] width 14 height 12
type input "[DATE] 12:00"
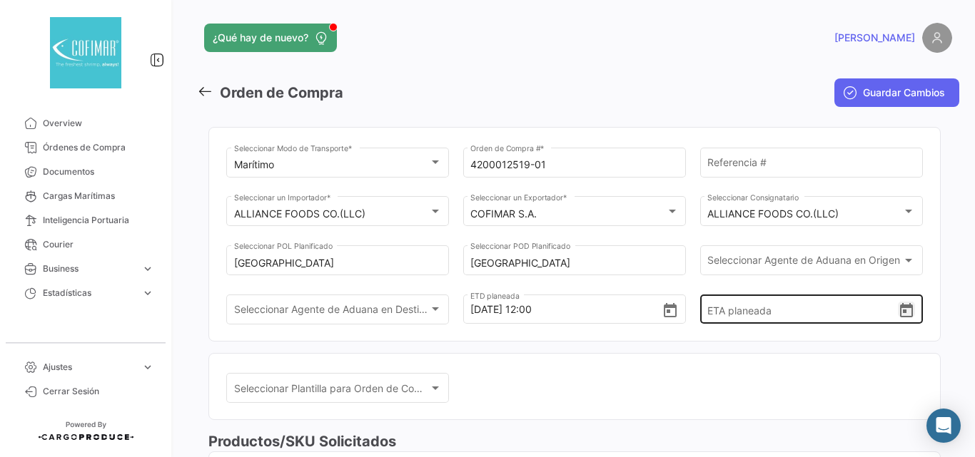
click at [903, 313] on icon "Open calendar" at bounding box center [906, 311] width 17 height 17
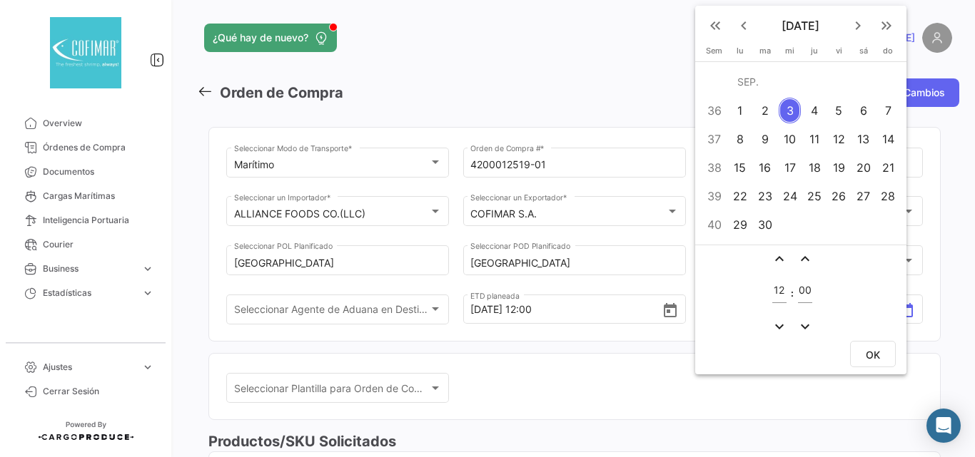
click at [851, 23] on mat-icon "keyboard_arrow_right" at bounding box center [857, 25] width 17 height 17
click at [745, 190] on div "20" at bounding box center [740, 196] width 22 height 26
click at [883, 359] on button "OK" at bounding box center [873, 354] width 46 height 26
type input "[DATE] 12:00"
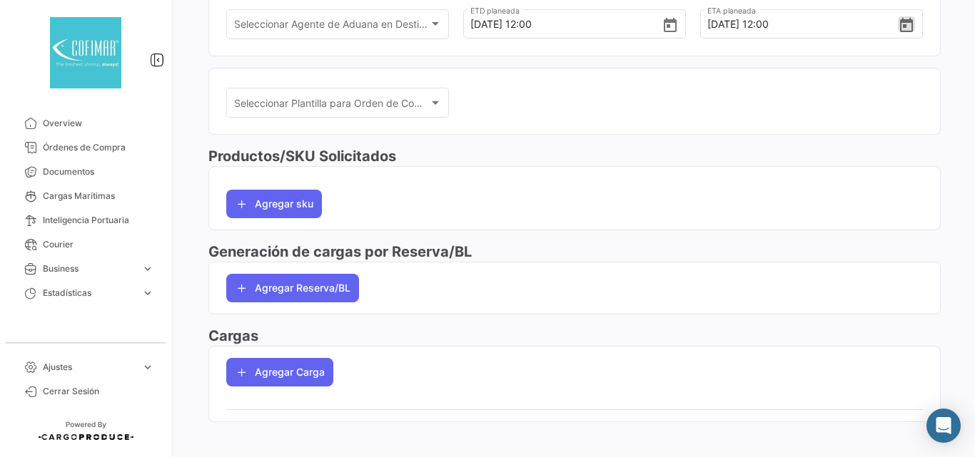
scroll to position [296, 0]
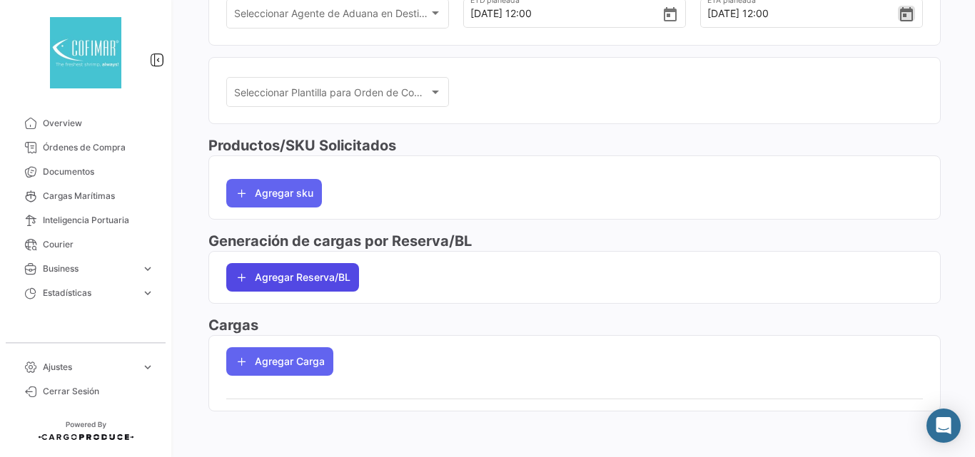
click at [303, 282] on button "Agregar Reserva/BL" at bounding box center [292, 277] width 133 height 29
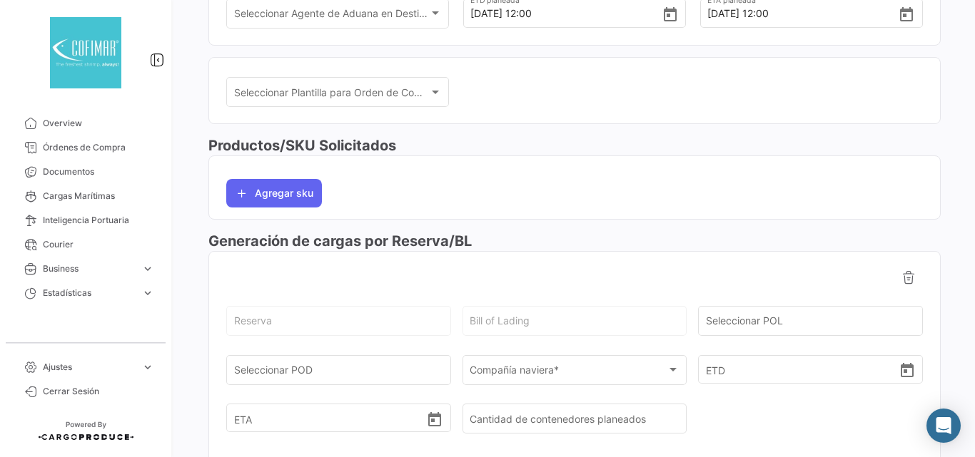
scroll to position [487, 0]
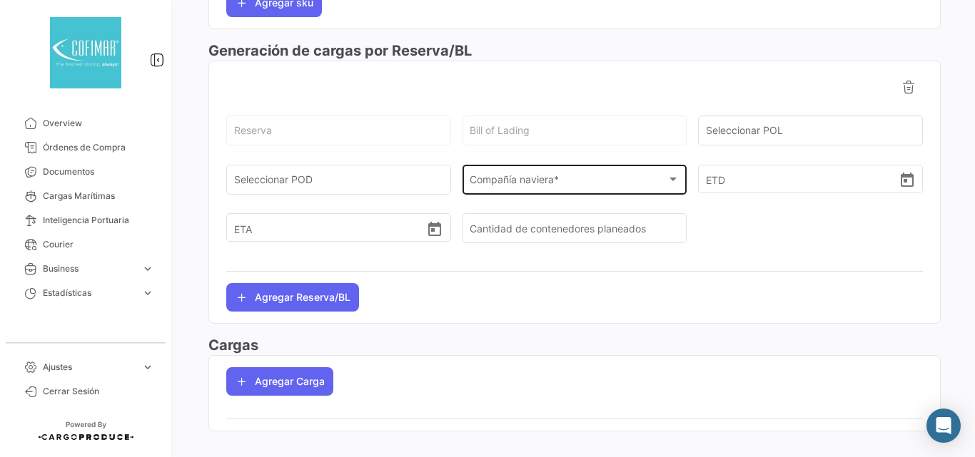
click at [609, 189] on div "Compañía naviera * Compañía naviera *" at bounding box center [574, 178] width 210 height 33
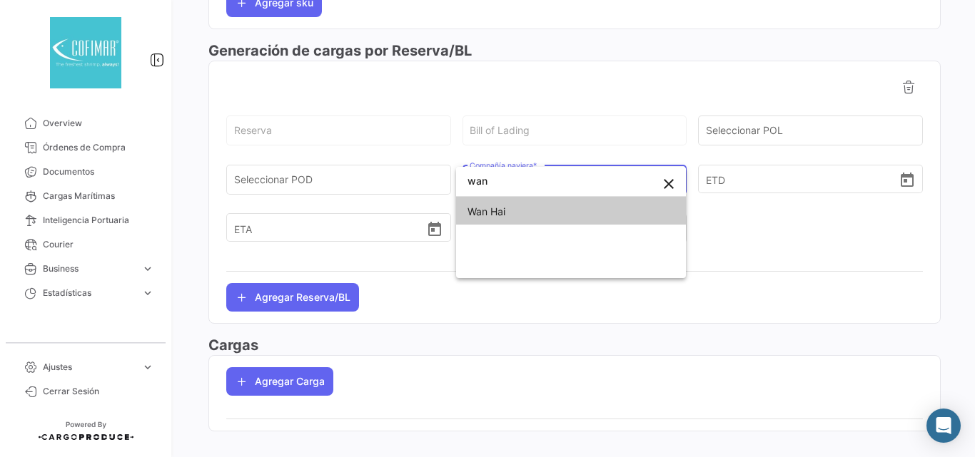
type input "wan"
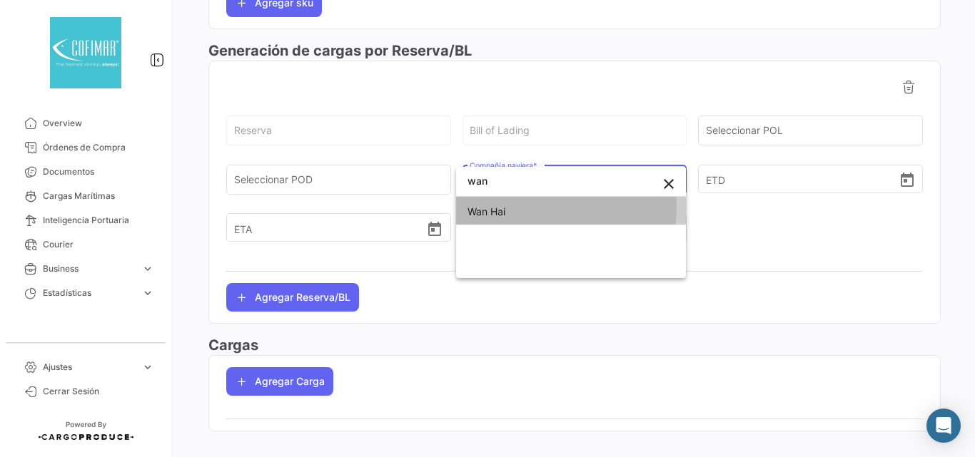
click at [544, 208] on span "Wan Hai" at bounding box center [570, 212] width 207 height 30
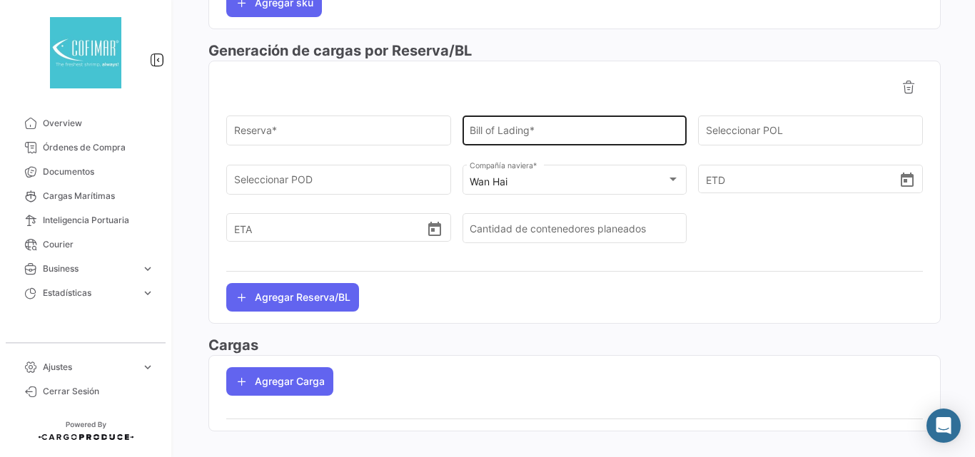
click at [517, 125] on div "Bill of Lading *" at bounding box center [574, 129] width 210 height 33
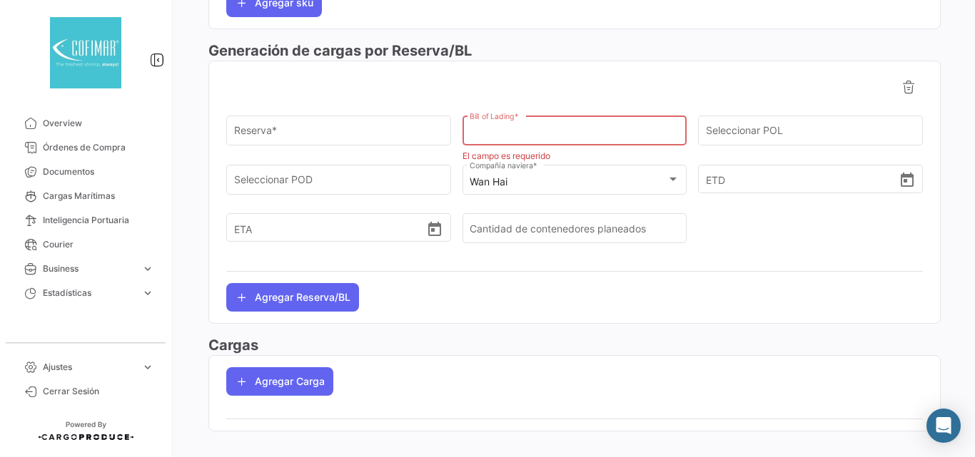
paste input "178FA06393"
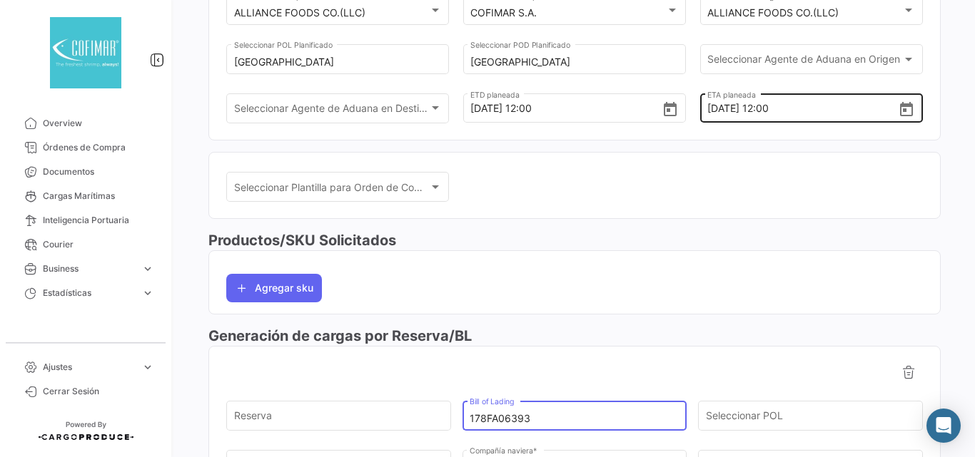
scroll to position [0, 0]
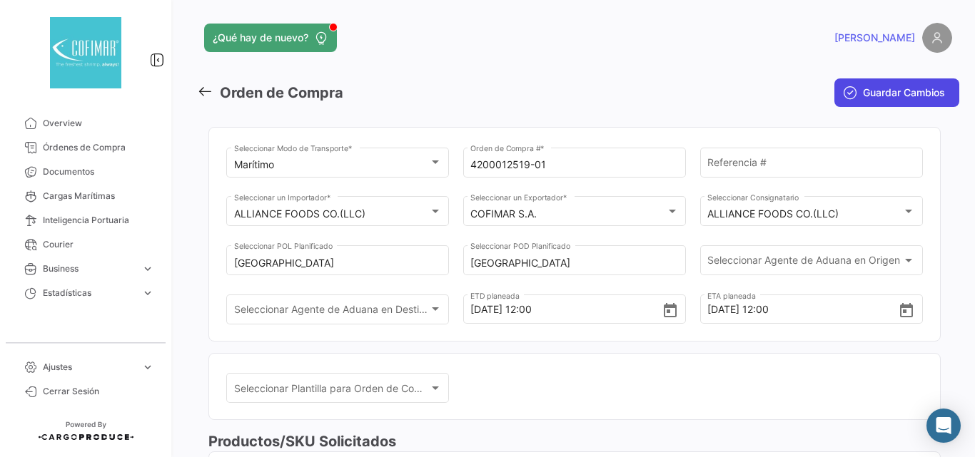
type input "178FA06393"
click at [900, 91] on span "Guardar Cambios" at bounding box center [904, 93] width 82 height 14
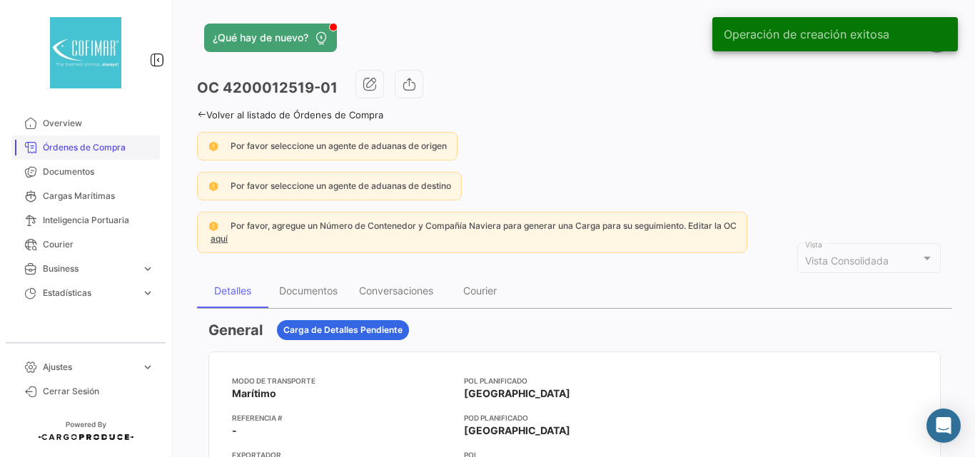
click at [68, 146] on span "Órdenes de Compra" at bounding box center [98, 147] width 111 height 13
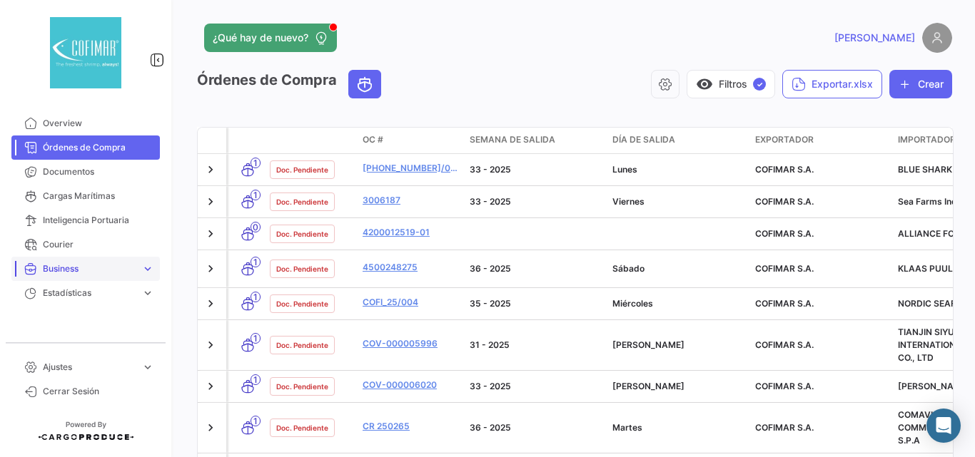
click at [148, 262] on link "Business expand_more" at bounding box center [85, 269] width 148 height 24
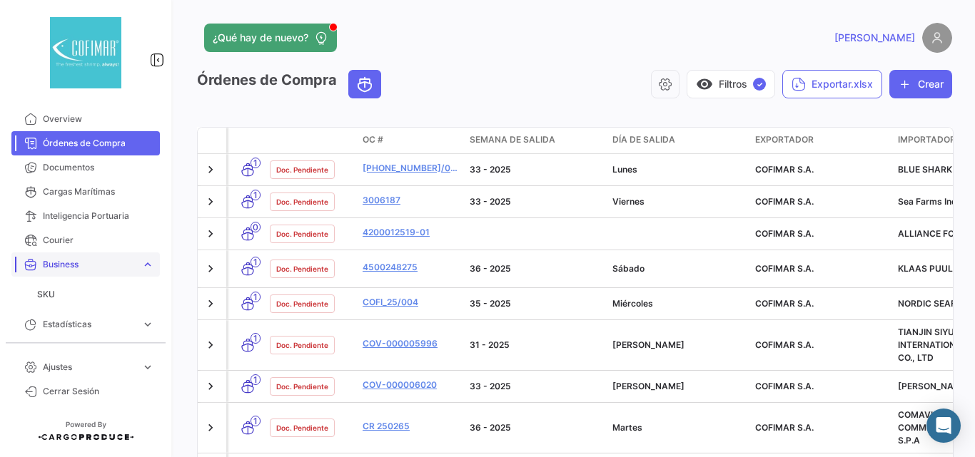
click at [130, 267] on link "Business expand_more" at bounding box center [85, 265] width 148 height 24
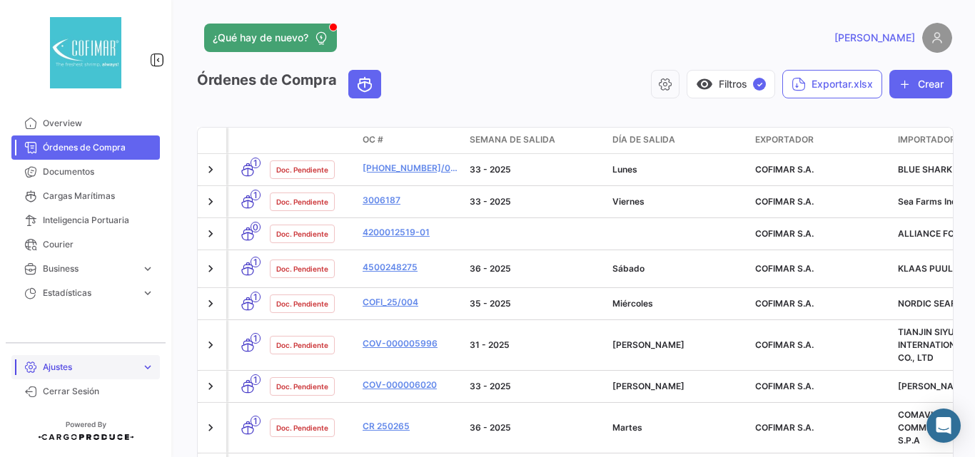
click at [88, 367] on span "Ajustes" at bounding box center [89, 367] width 93 height 13
click at [61, 337] on span "Usuarios" at bounding box center [55, 337] width 36 height 13
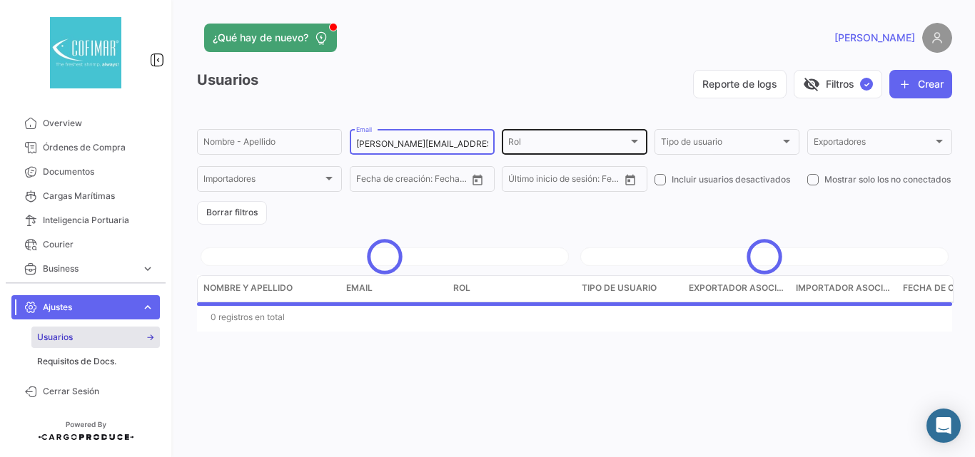
scroll to position [0, 26]
drag, startPoint x: 356, startPoint y: 142, endPoint x: 524, endPoint y: 156, distance: 168.2
click at [0, 0] on div "Nombre - Apellido [EMAIL_ADDRESS][DOMAIN_NAME] Email Rol Rol Tipo de usuario Ti…" at bounding box center [0, 0] width 0 height 0
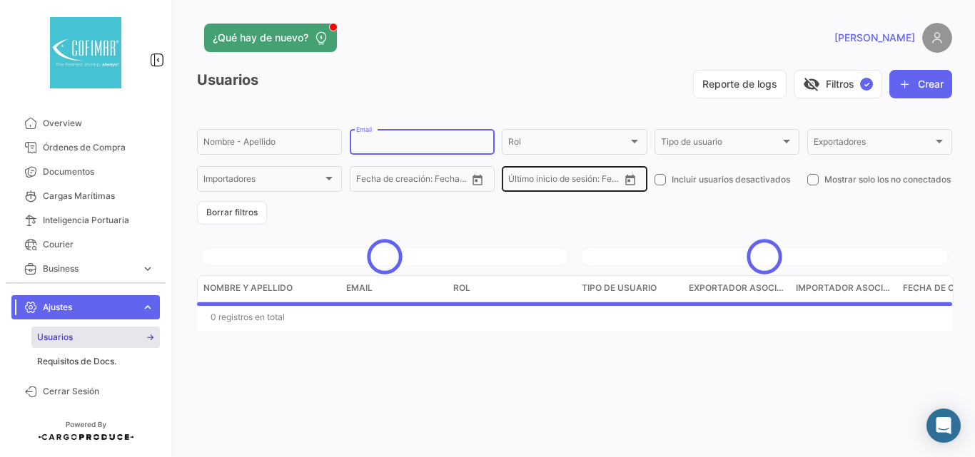
scroll to position [0, 0]
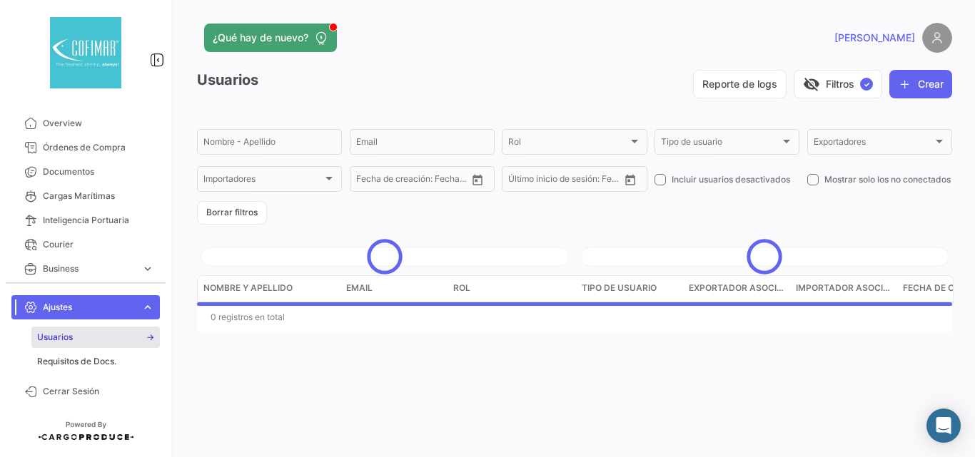
click at [458, 231] on div "Usuarios Reporte de logs visibility_off Filtros ✓ Crear Nombre - Apellido Email…" at bounding box center [574, 201] width 755 height 262
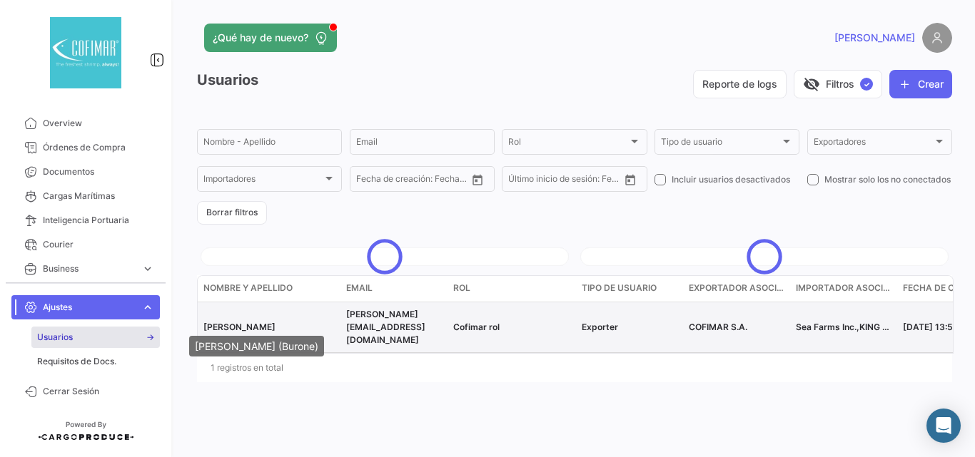
click at [257, 322] on span "[PERSON_NAME]" at bounding box center [239, 327] width 72 height 11
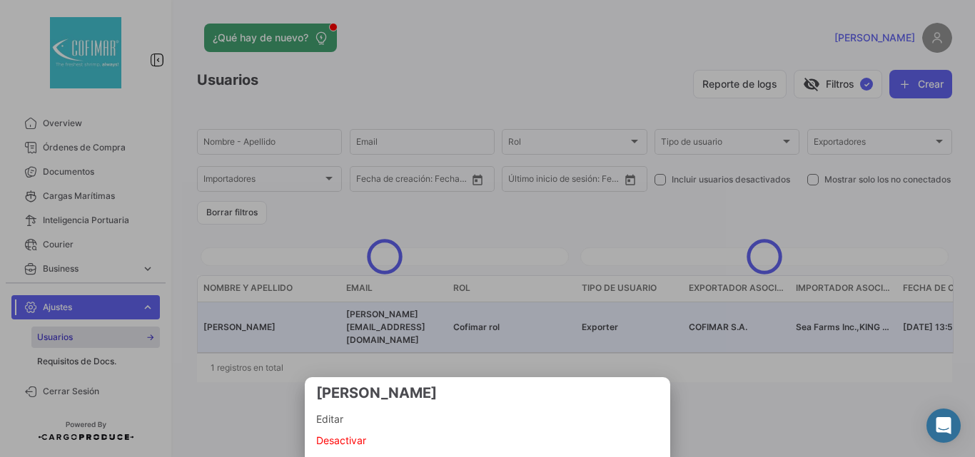
click at [357, 415] on span "Editar" at bounding box center [487, 419] width 342 height 17
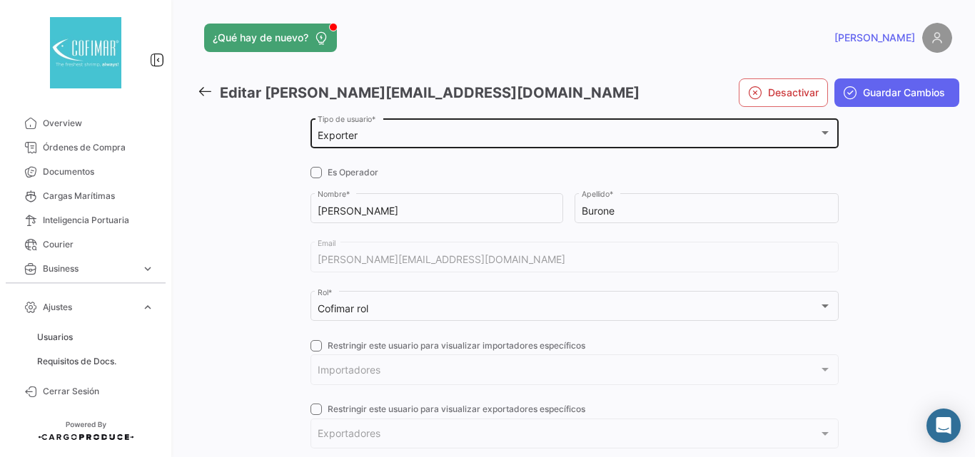
checkbox input "true"
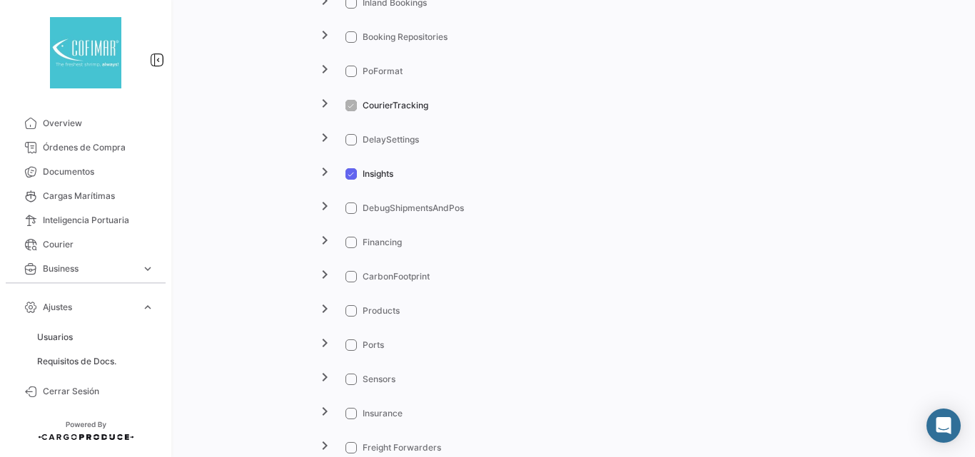
scroll to position [1522, 0]
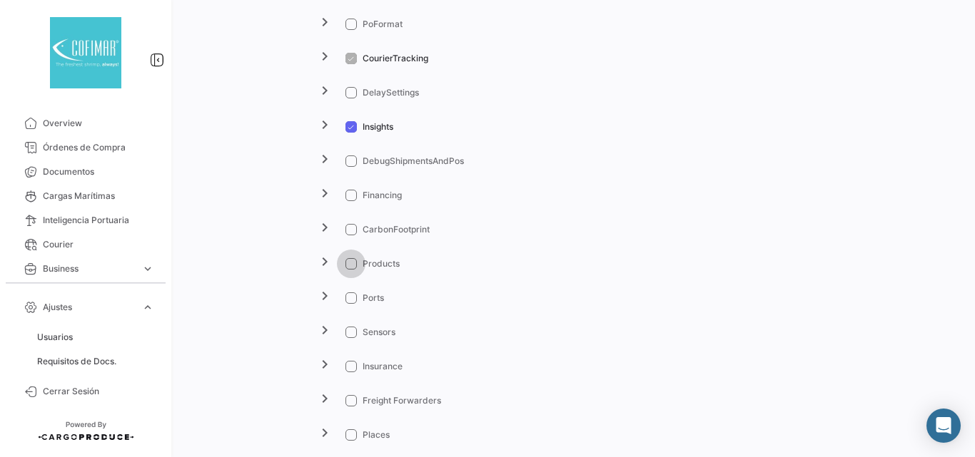
click at [348, 269] on span at bounding box center [350, 263] width 11 height 11
click at [350, 270] on input "Products" at bounding box center [350, 270] width 1 height 1
checkbox input "true"
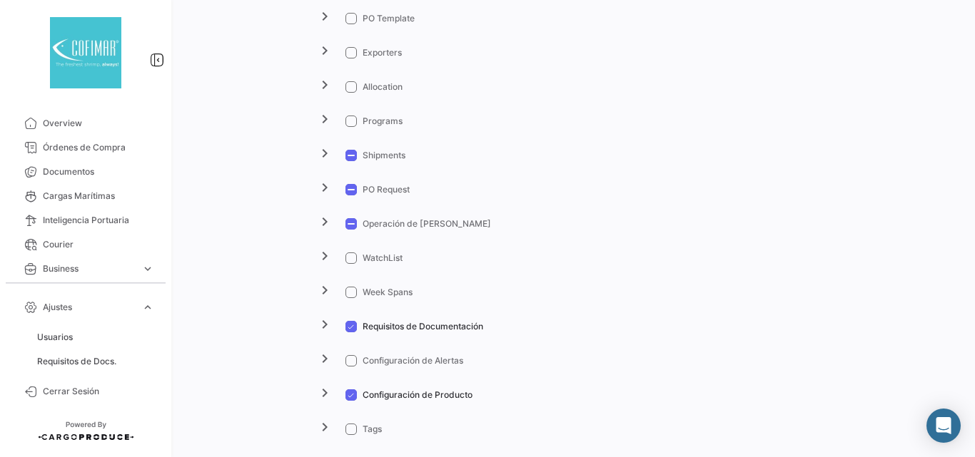
scroll to position [713, 0]
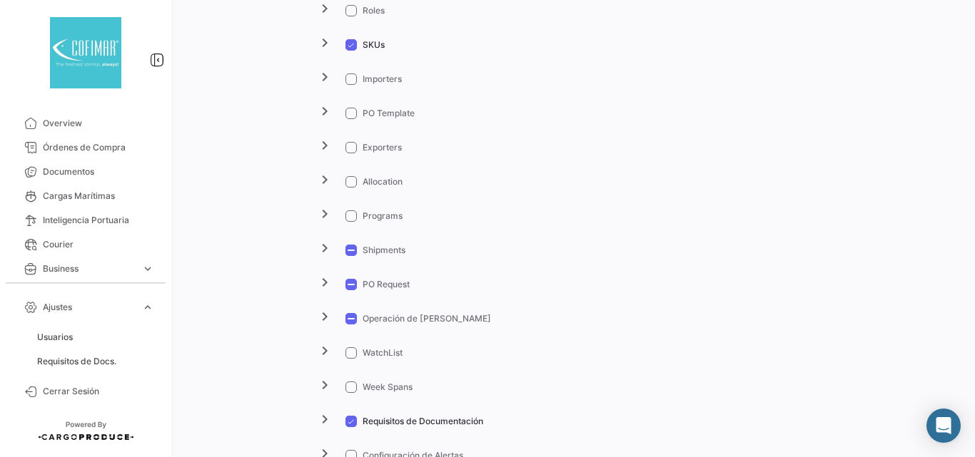
click at [350, 78] on span at bounding box center [350, 78] width 11 height 11
click at [350, 85] on input "Importers" at bounding box center [350, 85] width 1 height 1
checkbox input "true"
click at [350, 144] on span at bounding box center [350, 147] width 11 height 11
click at [350, 153] on input "Exporters" at bounding box center [350, 153] width 1 height 1
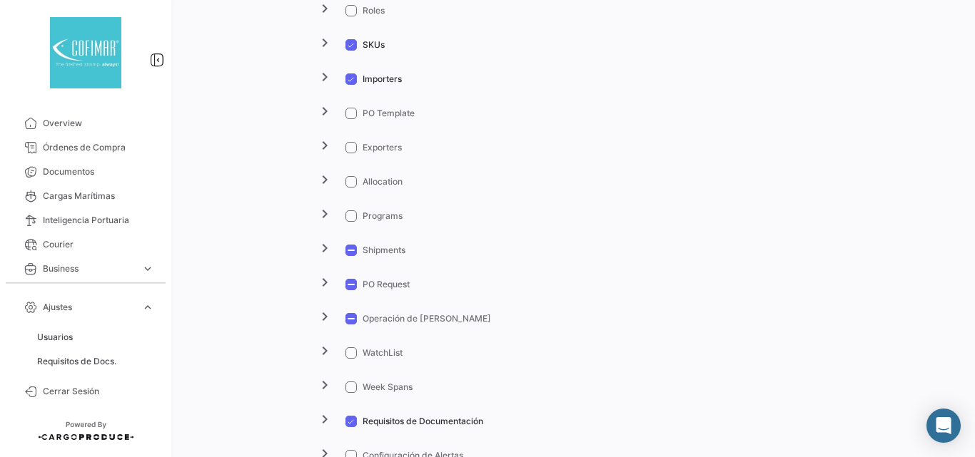
checkbox input "true"
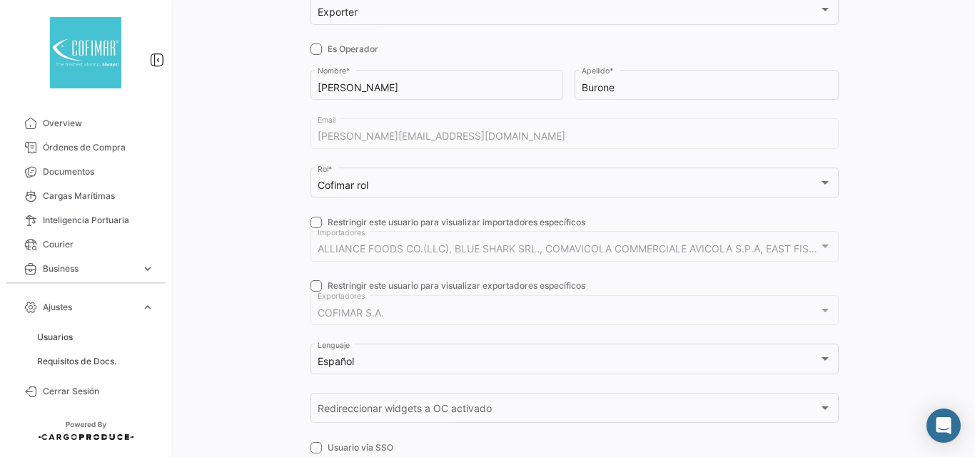
scroll to position [0, 0]
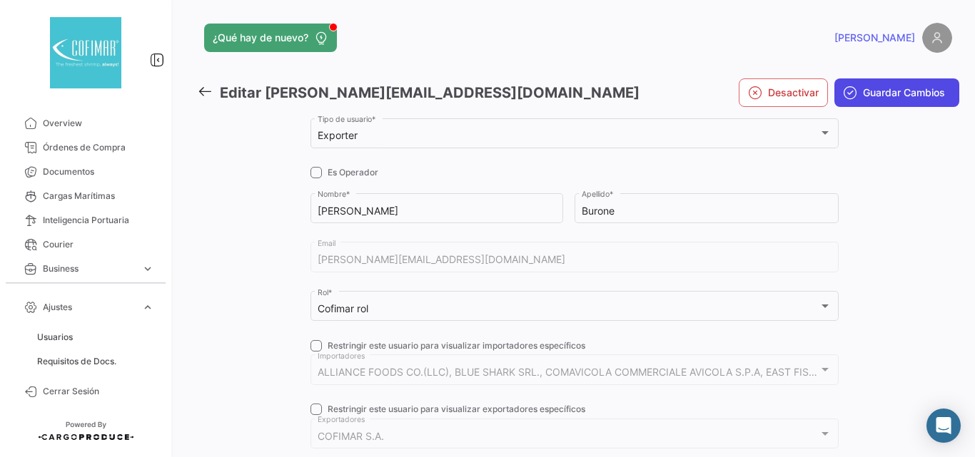
click at [864, 85] on button "Guardar Cambios" at bounding box center [896, 92] width 125 height 29
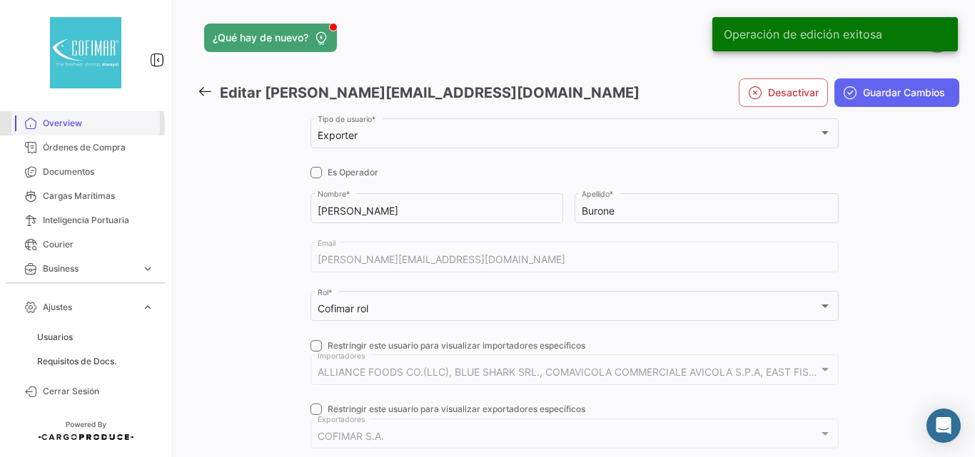
click at [67, 126] on span "Overview" at bounding box center [98, 123] width 111 height 13
